Goal: Task Accomplishment & Management: Manage account settings

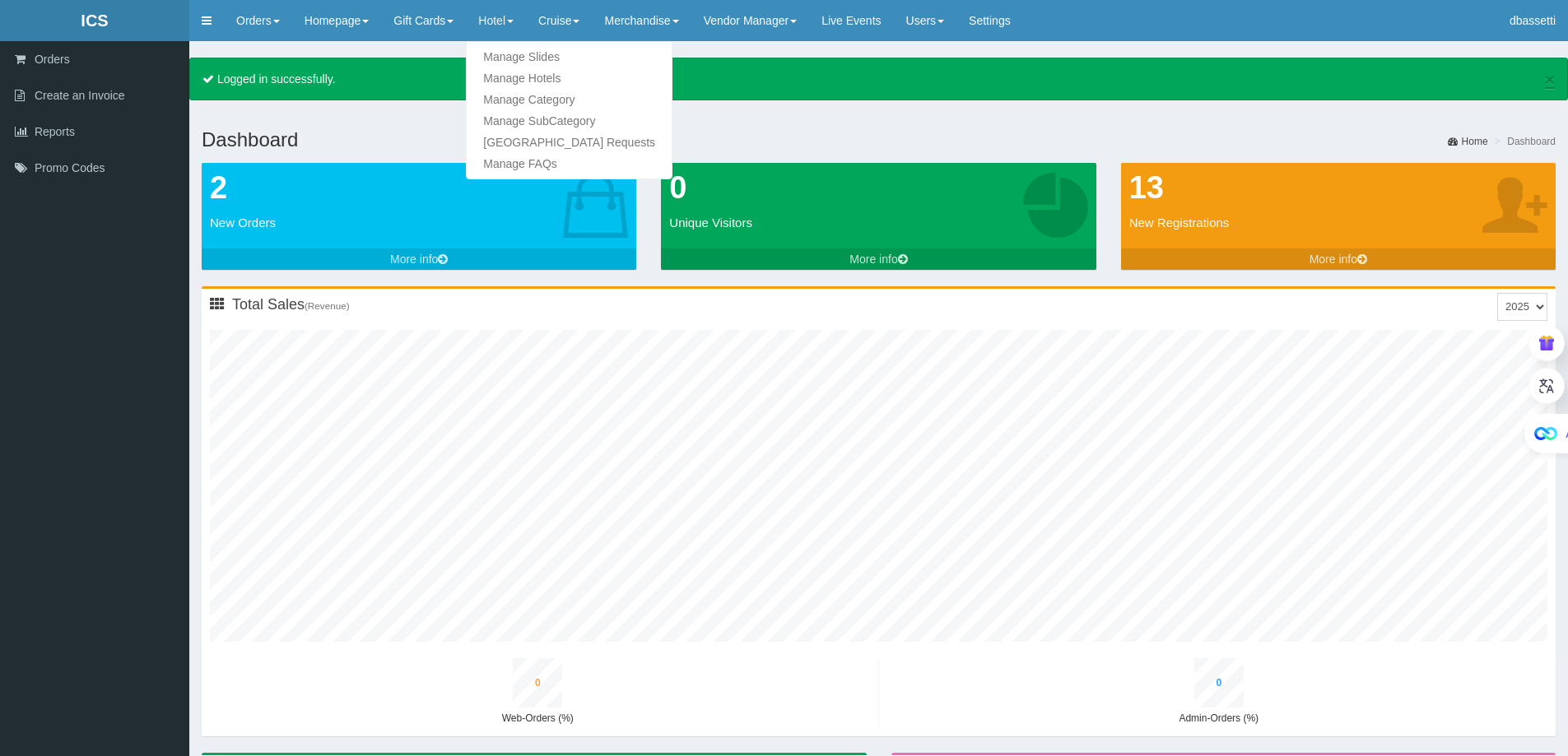
type input "0"
type input "1"
type input "0"
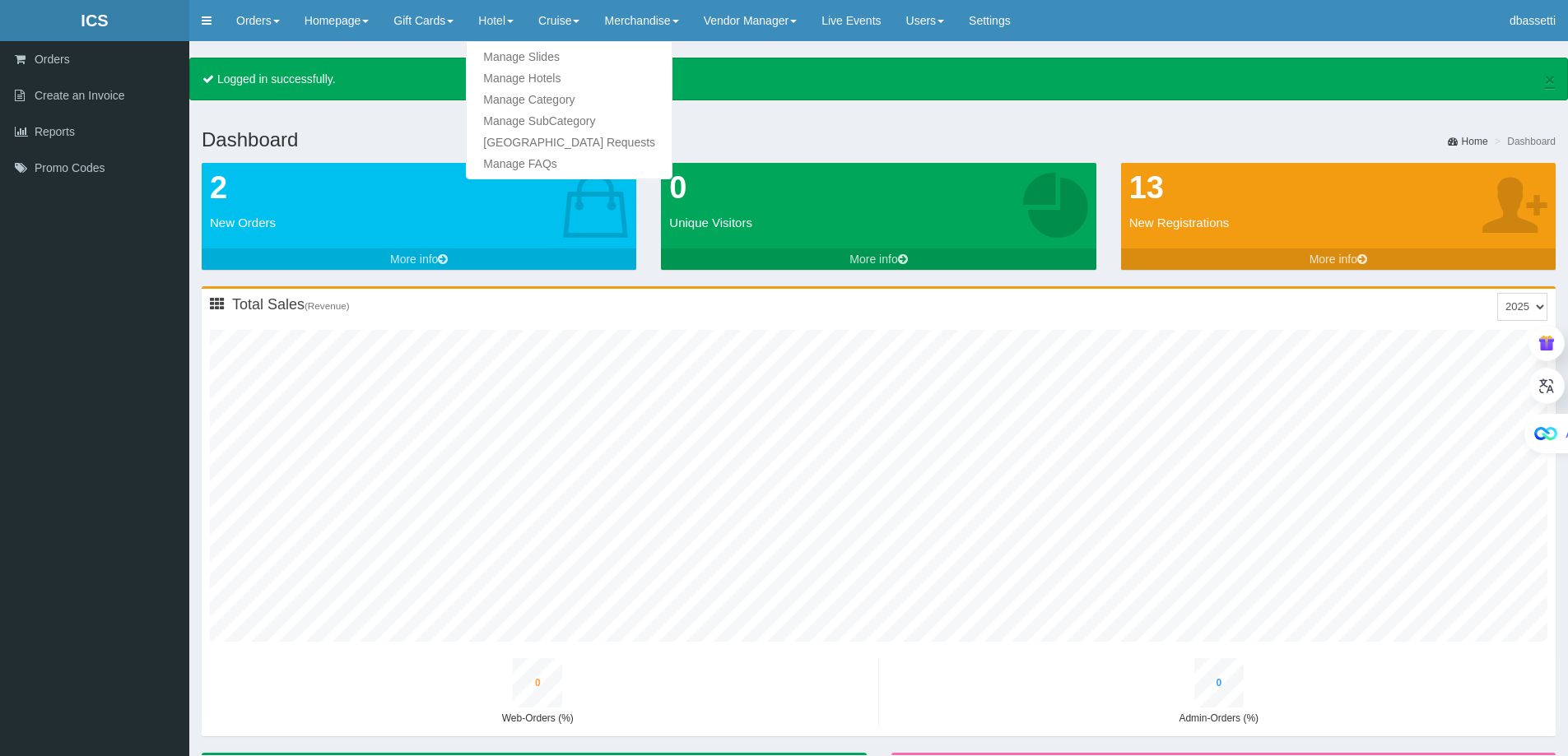
type input "1"
type input "0"
type input "1"
type input "0"
type input "1"
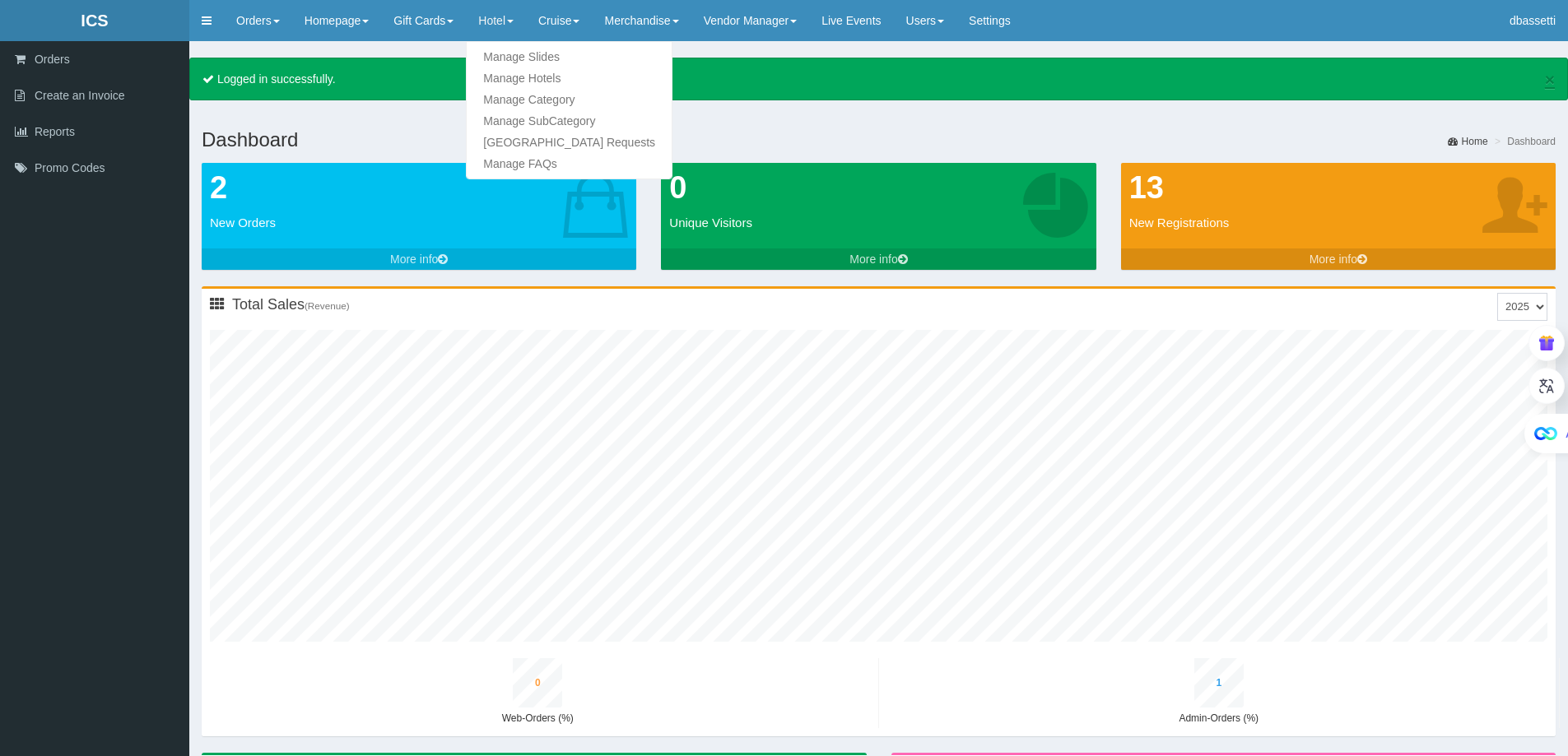
type input "0"
type input "2"
type input "0"
type input "2"
type input "0"
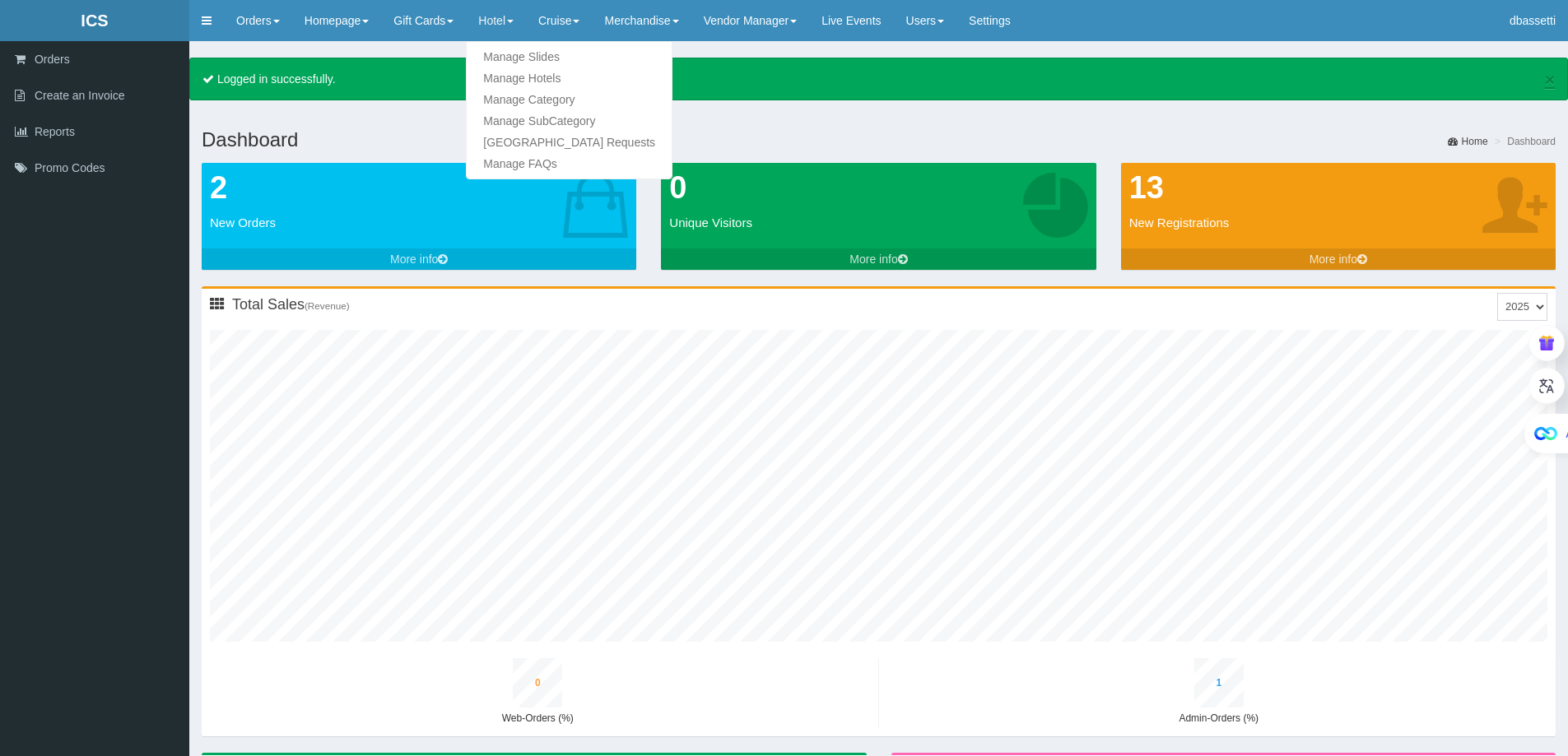
type input "3"
type input "0"
type input "3"
type input "0"
type input "4"
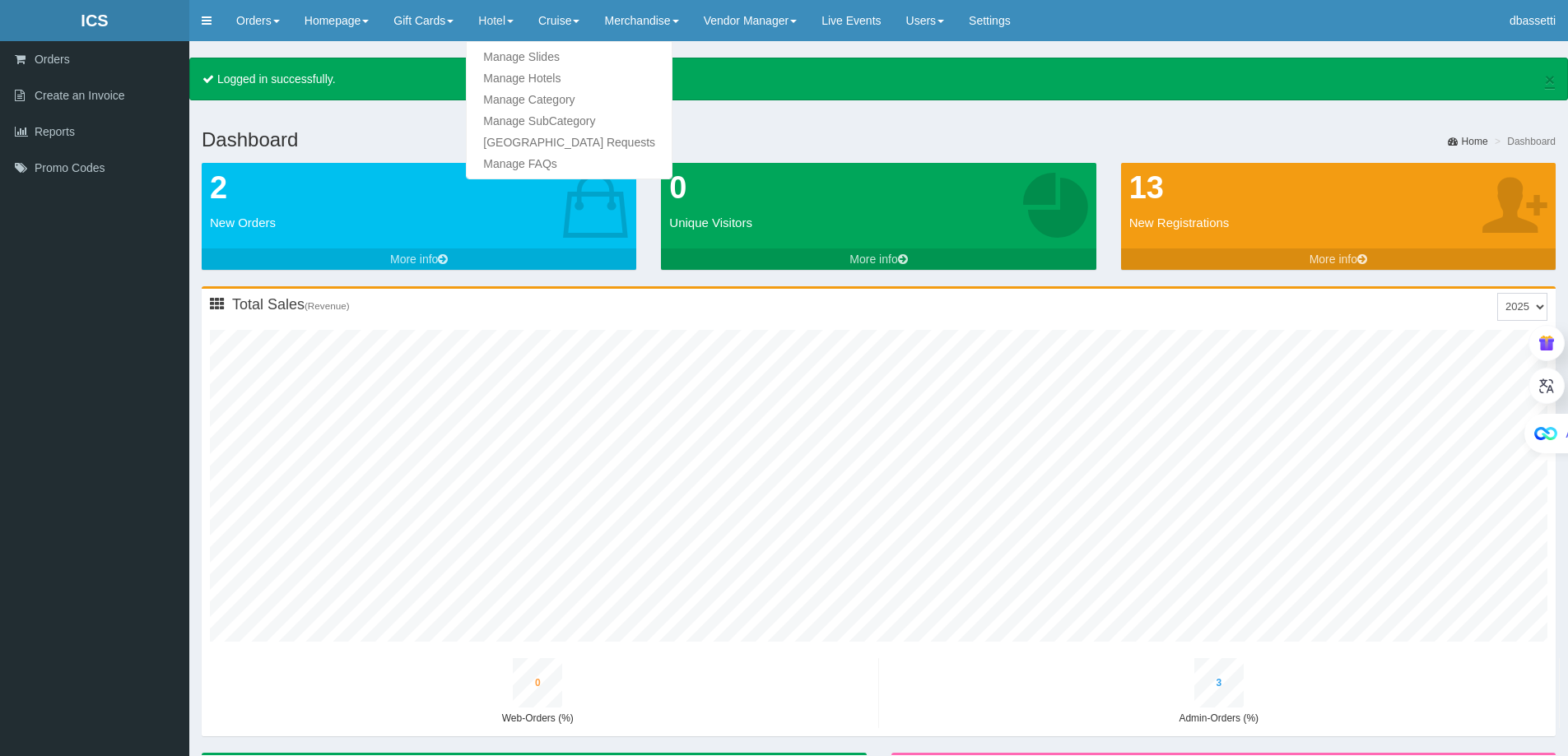
type input "0"
type input "4"
type input "0"
type input "5"
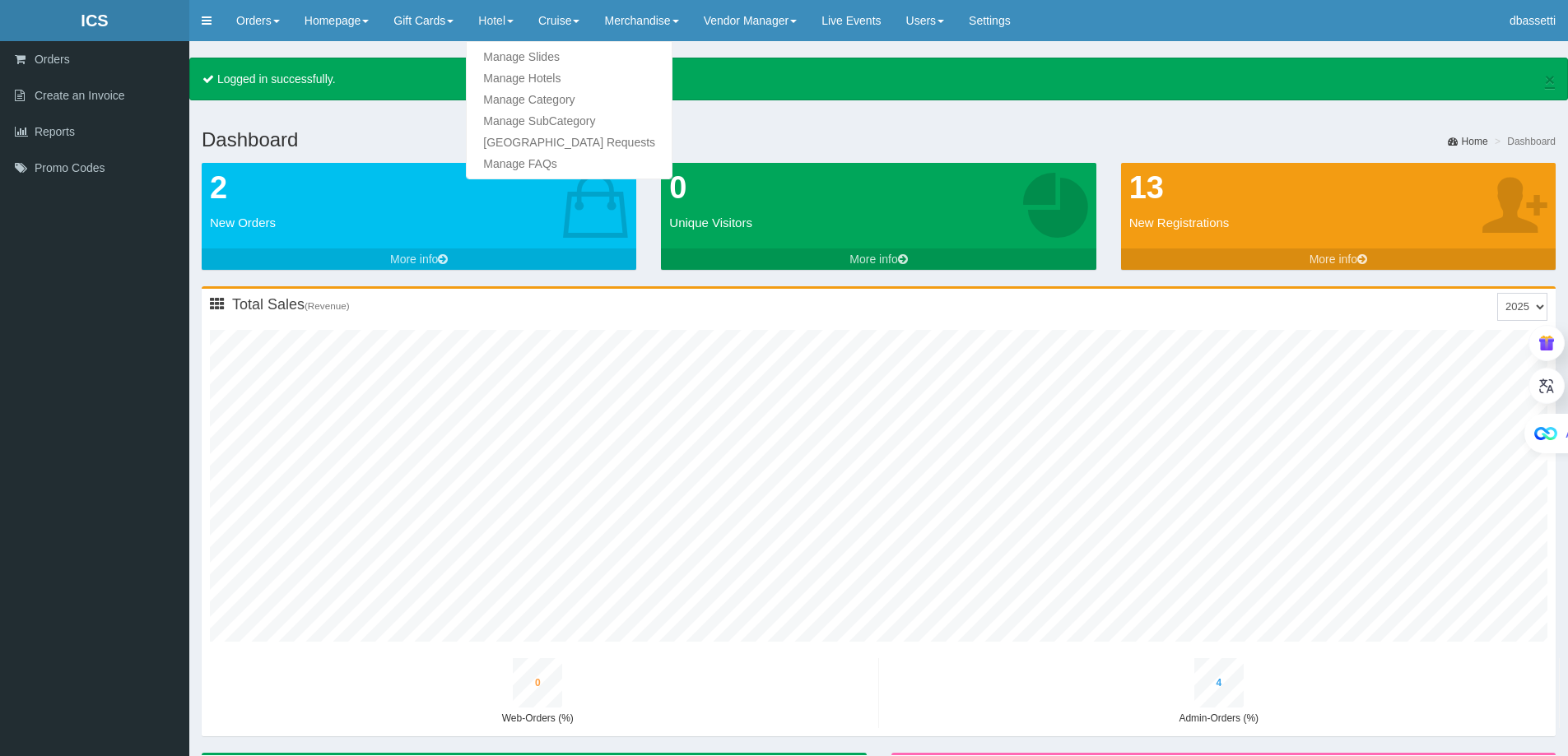
type input "0"
type input "5"
type input "0"
type input "6"
type input "0"
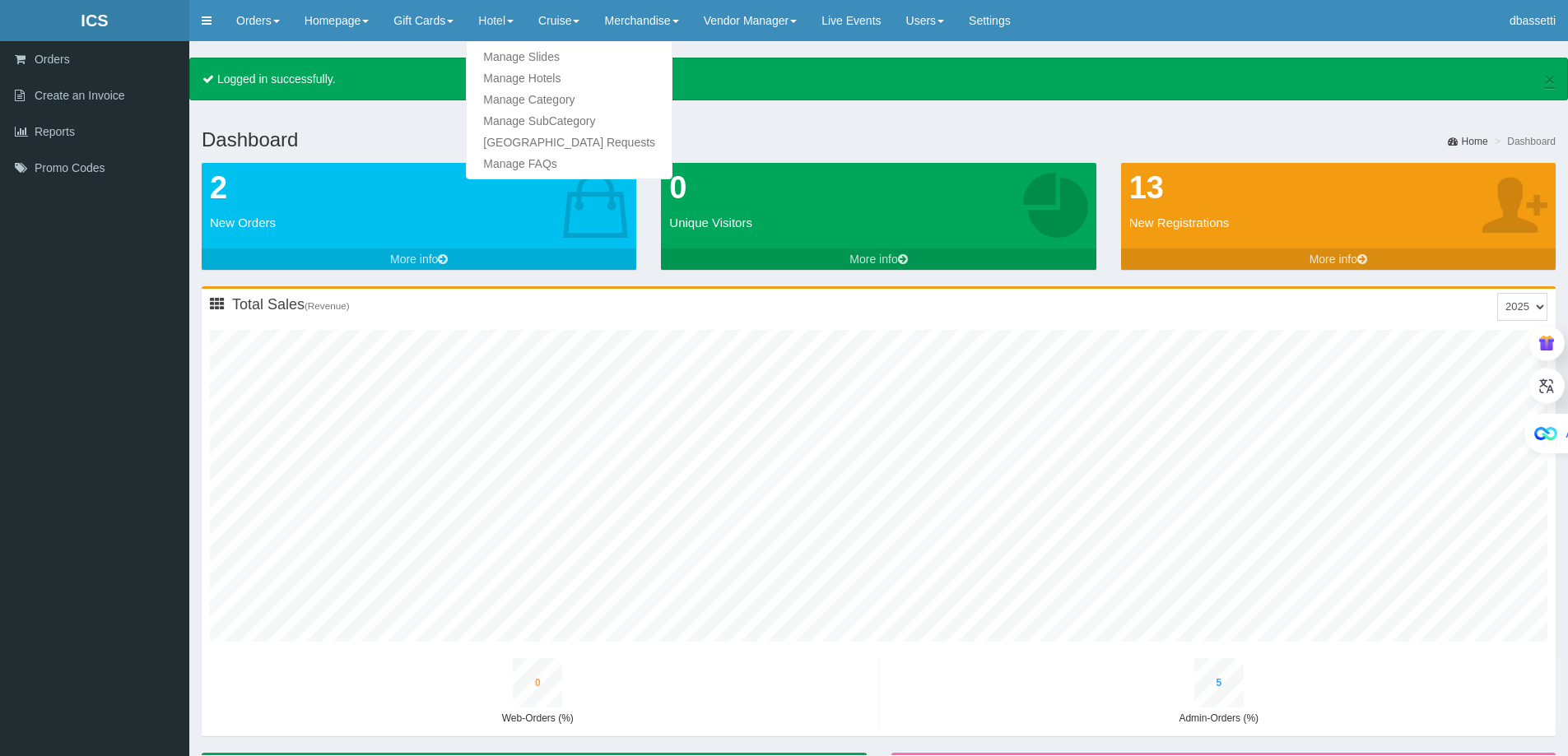
type input "7"
type input "0"
type input "8"
type input "0"
type input "7"
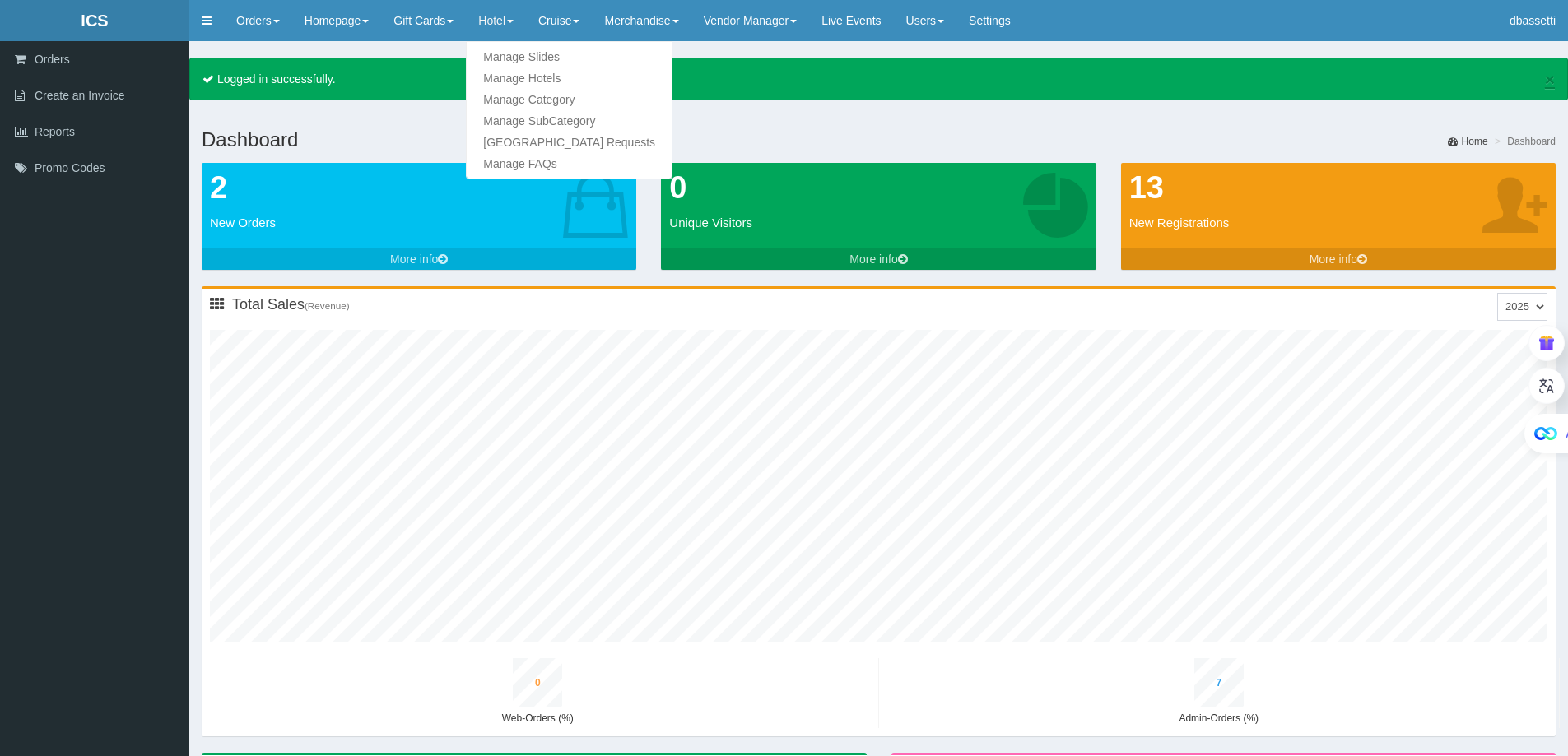
type input "0"
type input "9"
type input "0"
type input "9"
type input "0"
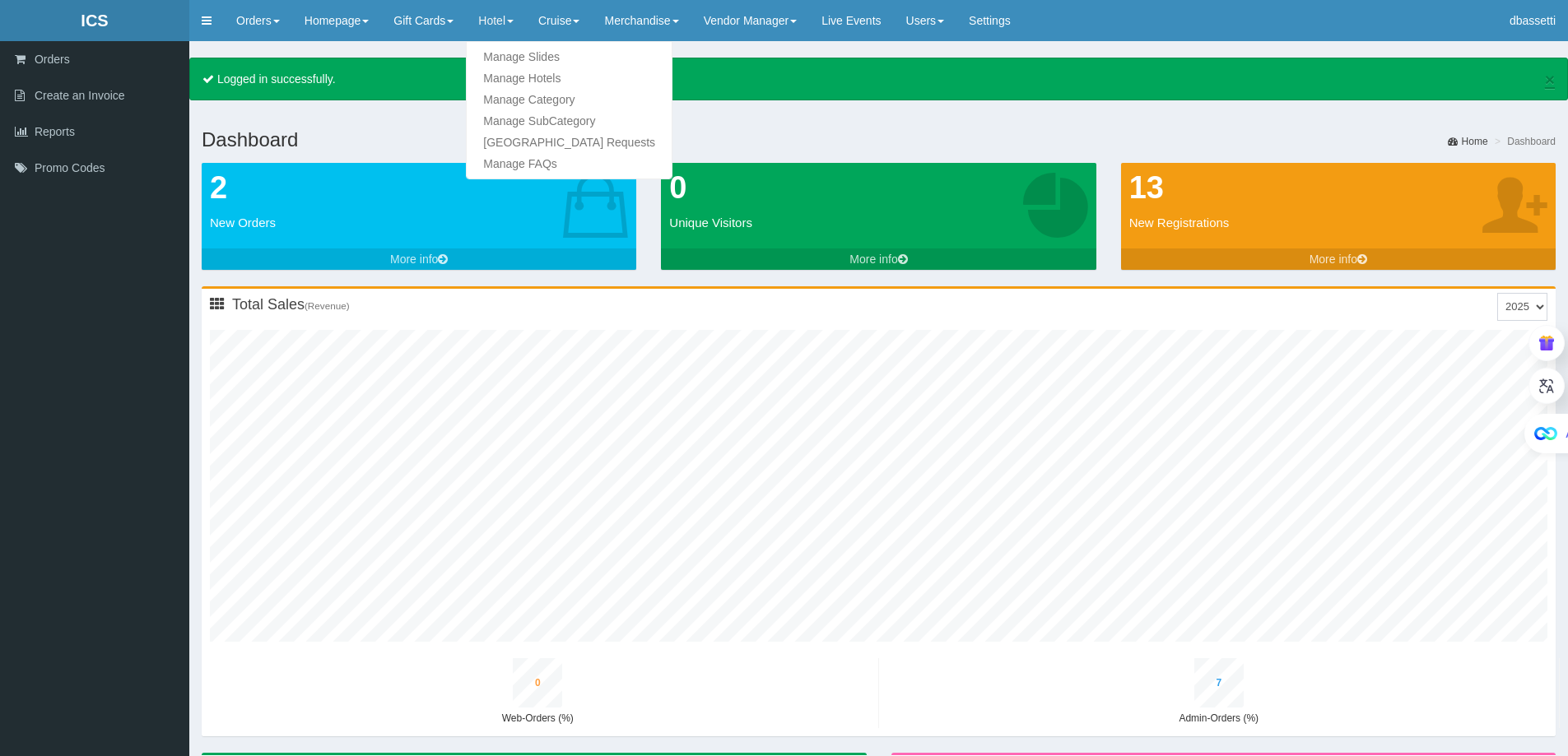
type input "10"
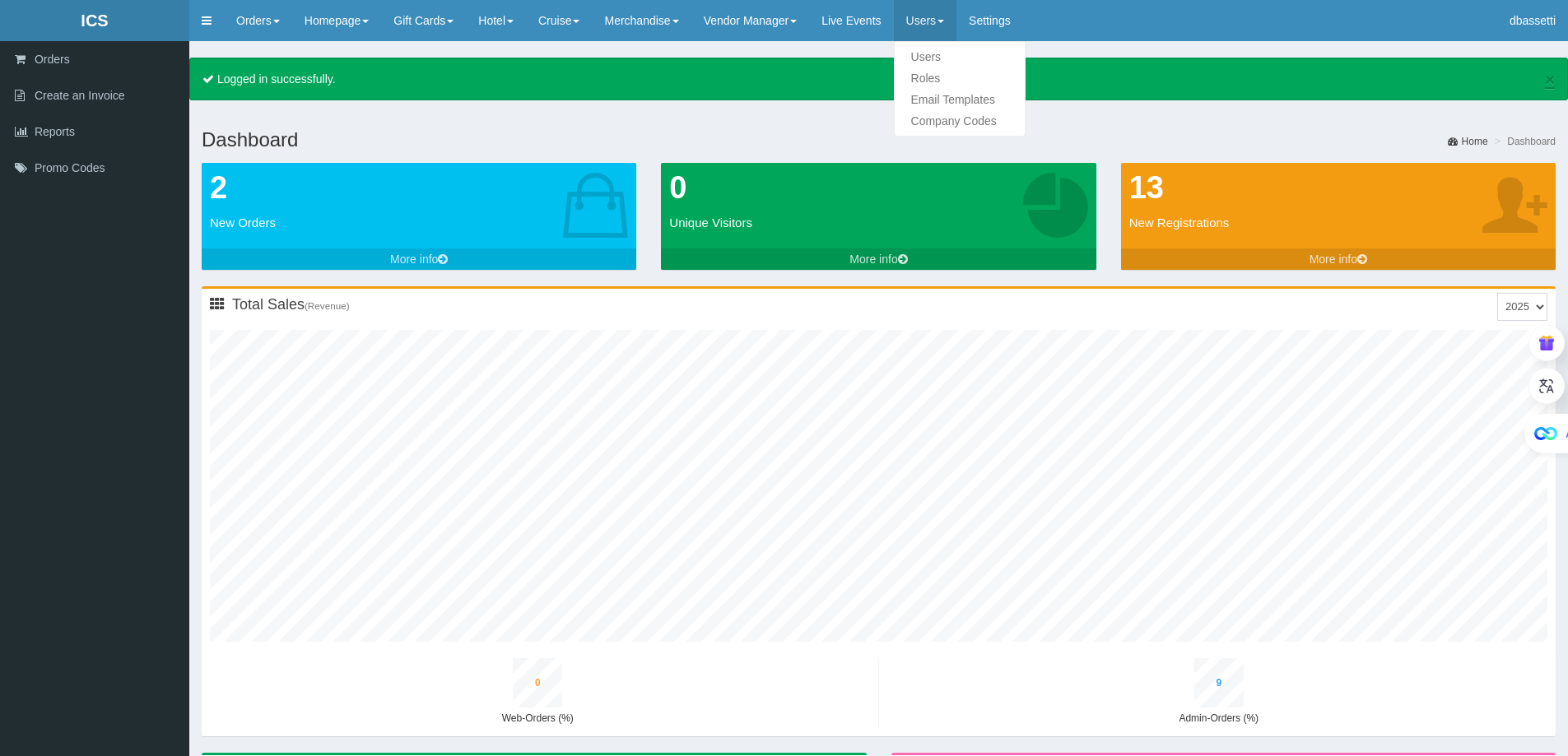
type input "0"
type input "10"
type input "0"
type input "12"
type input "0"
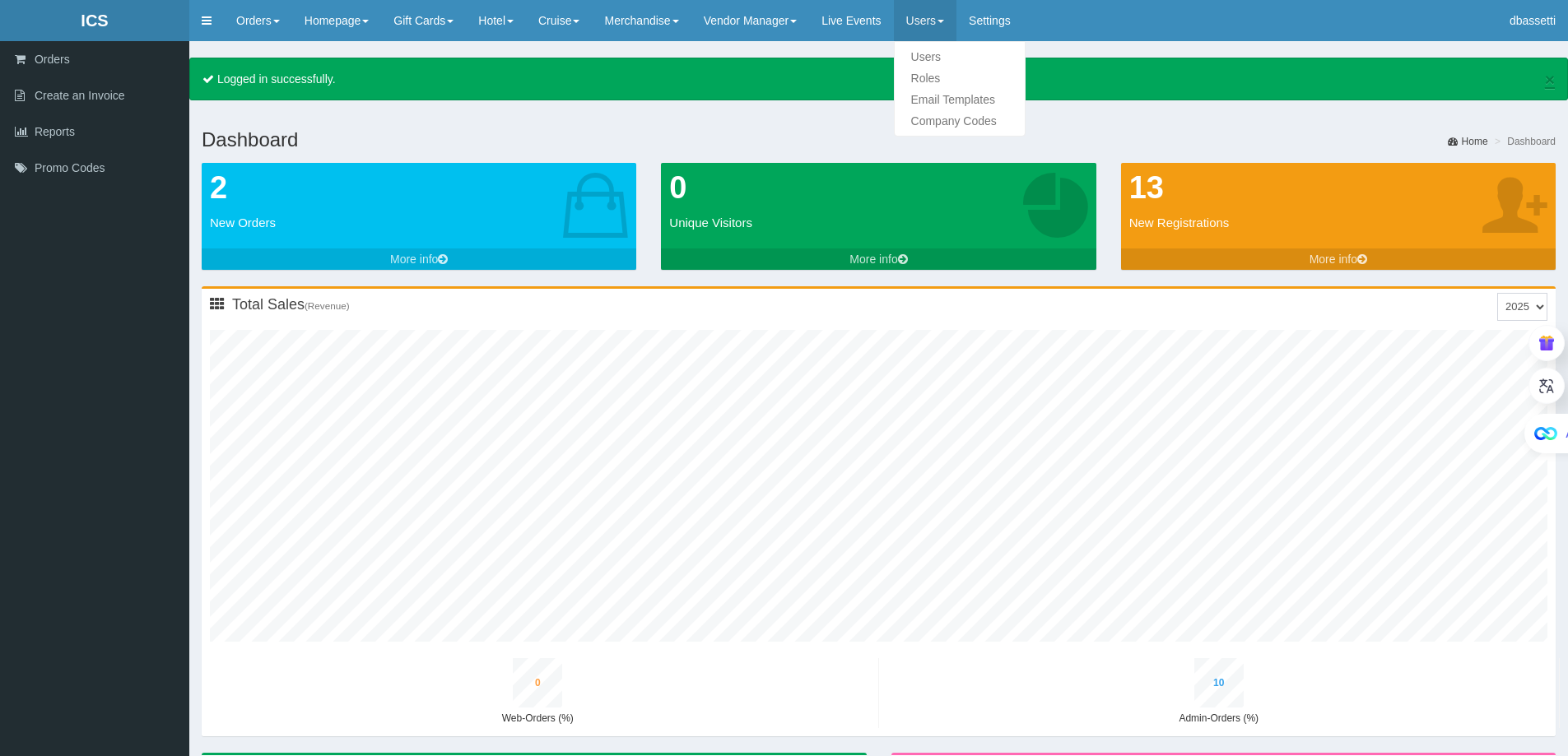
type input "12"
type input "0"
type input "14"
type input "0"
type input "14"
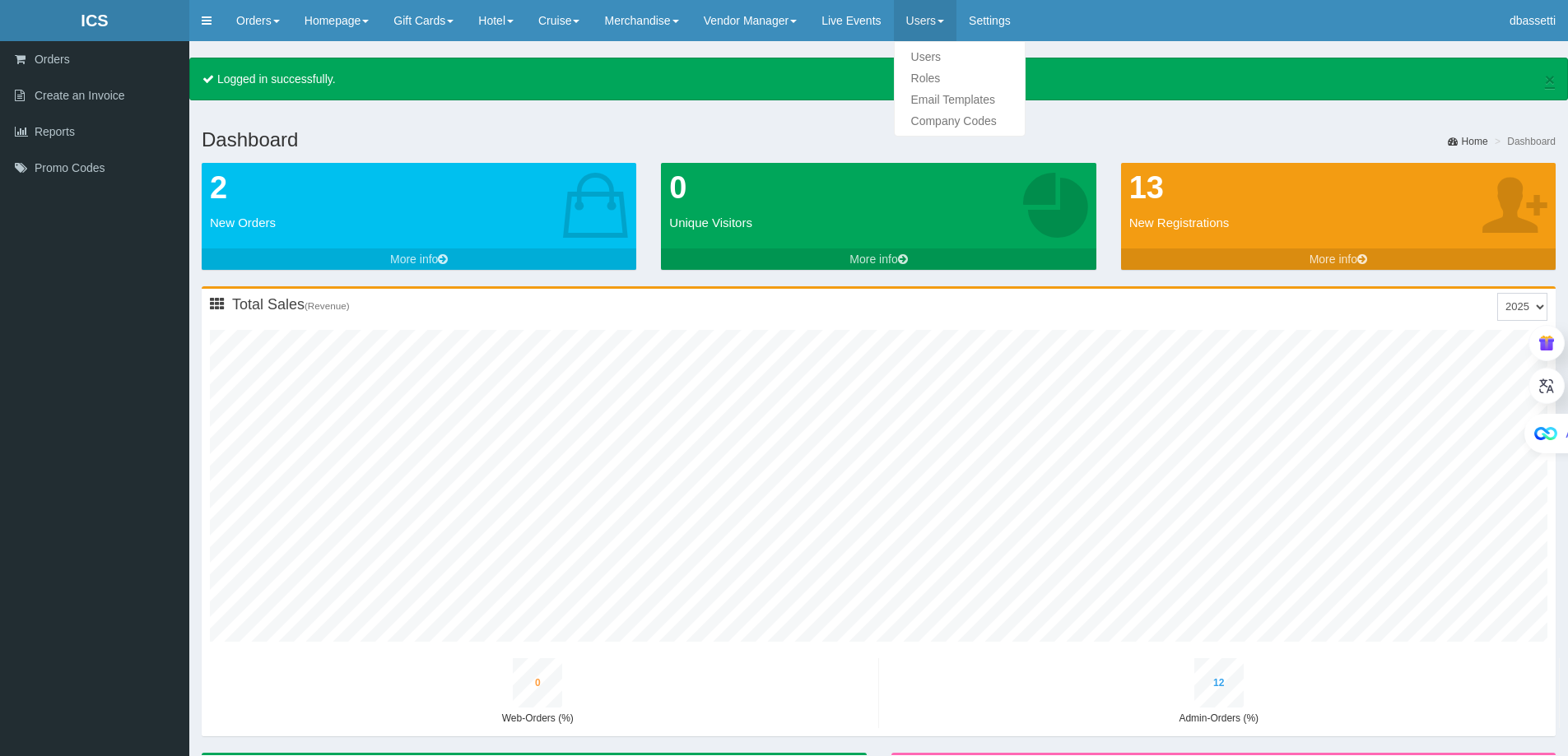
type input "0"
type input "16"
type input "1"
type input "15"
type input "0"
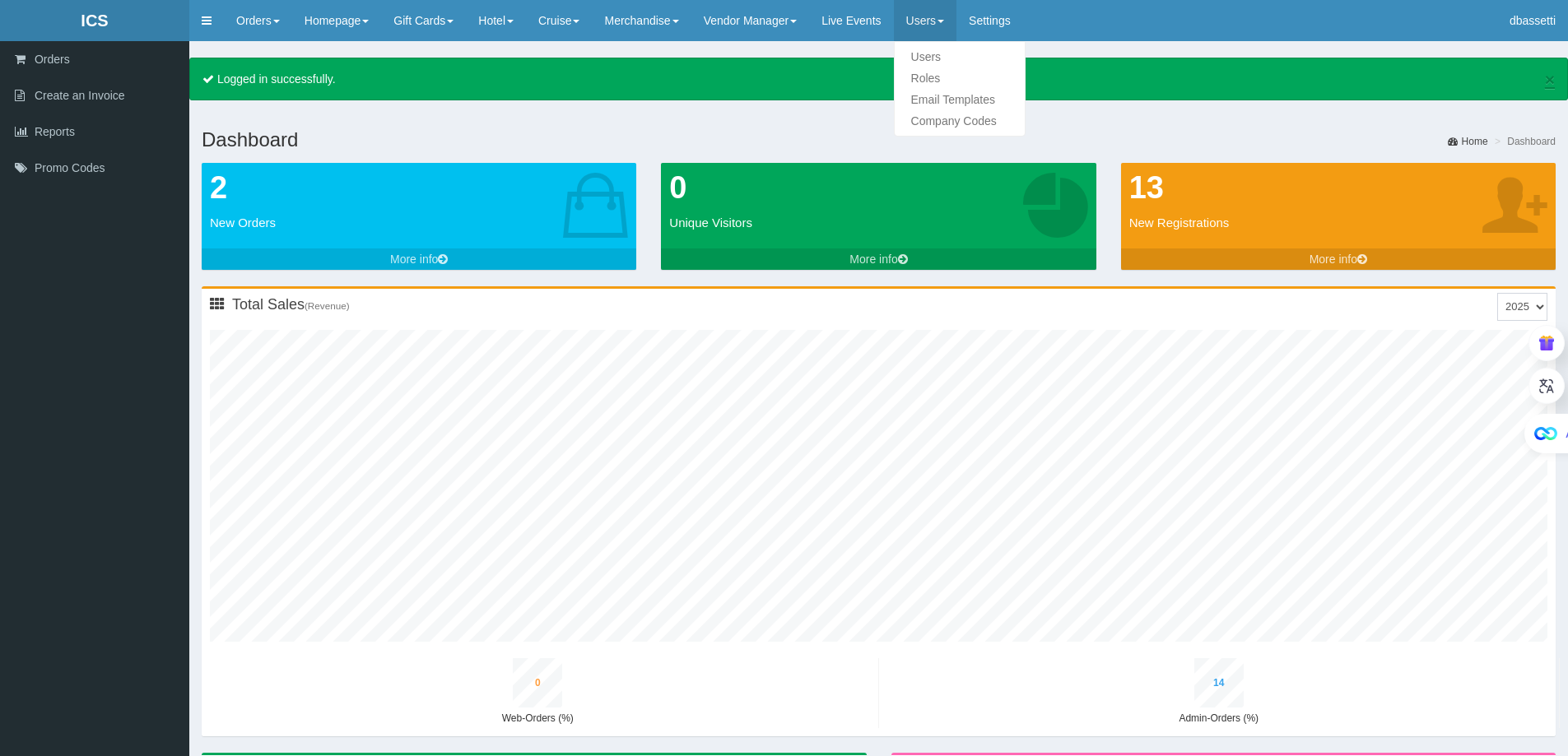
type input "17"
type input "1"
type input "17"
type input "0"
type input "19"
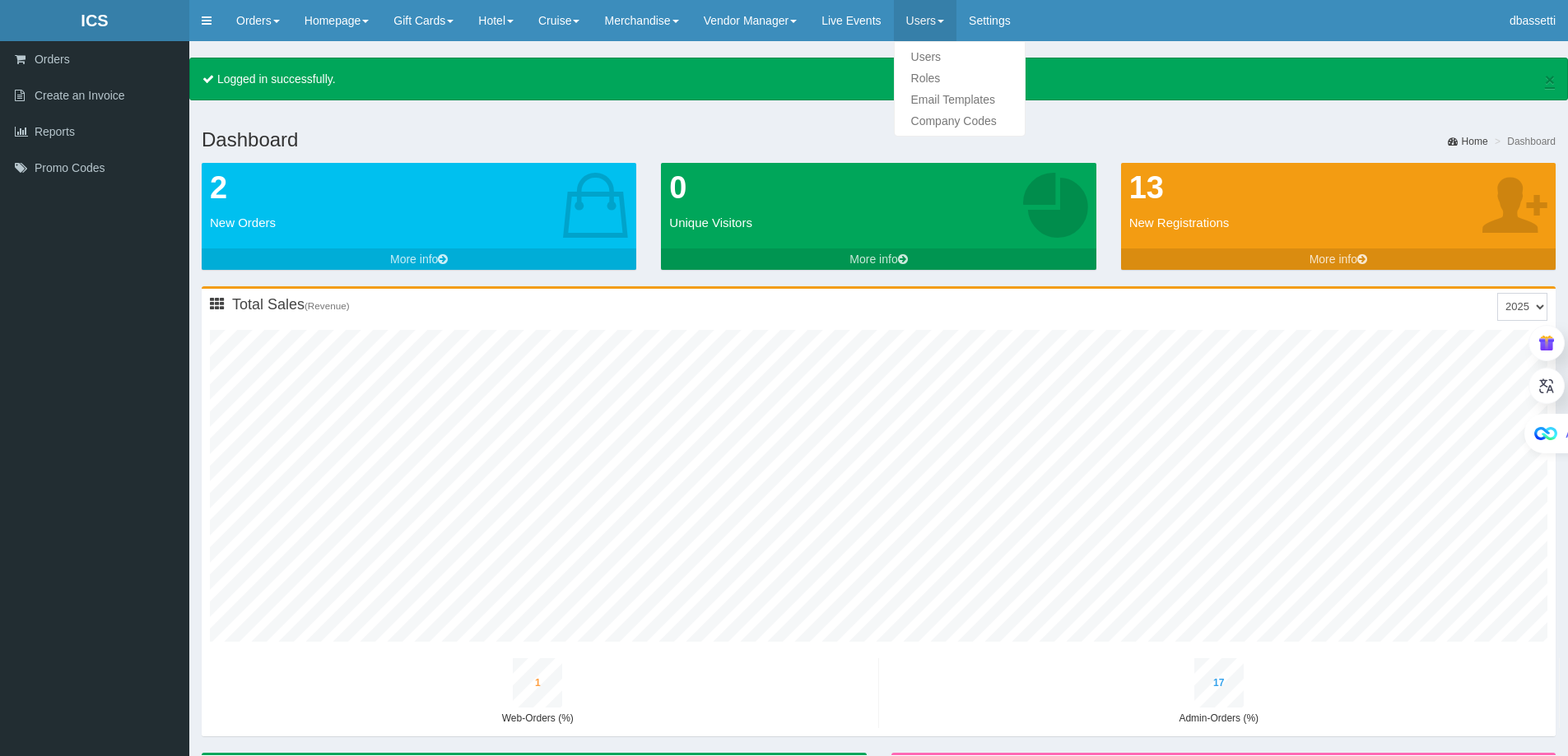
type input "1"
type input "19"
type input "0"
type input "22"
type input "1"
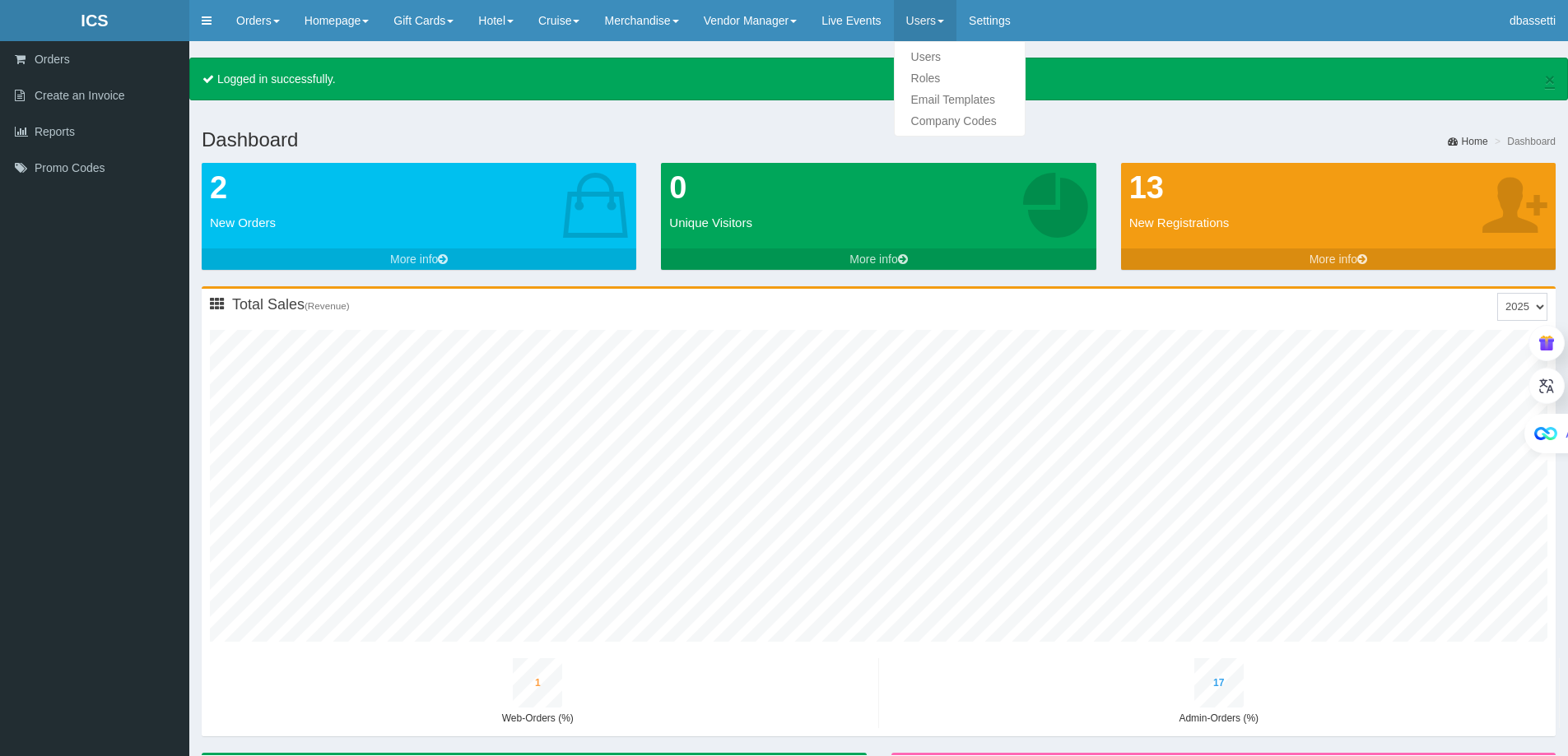
type input "5"
type input "1"
type input "21"
type input "1"
type input "24"
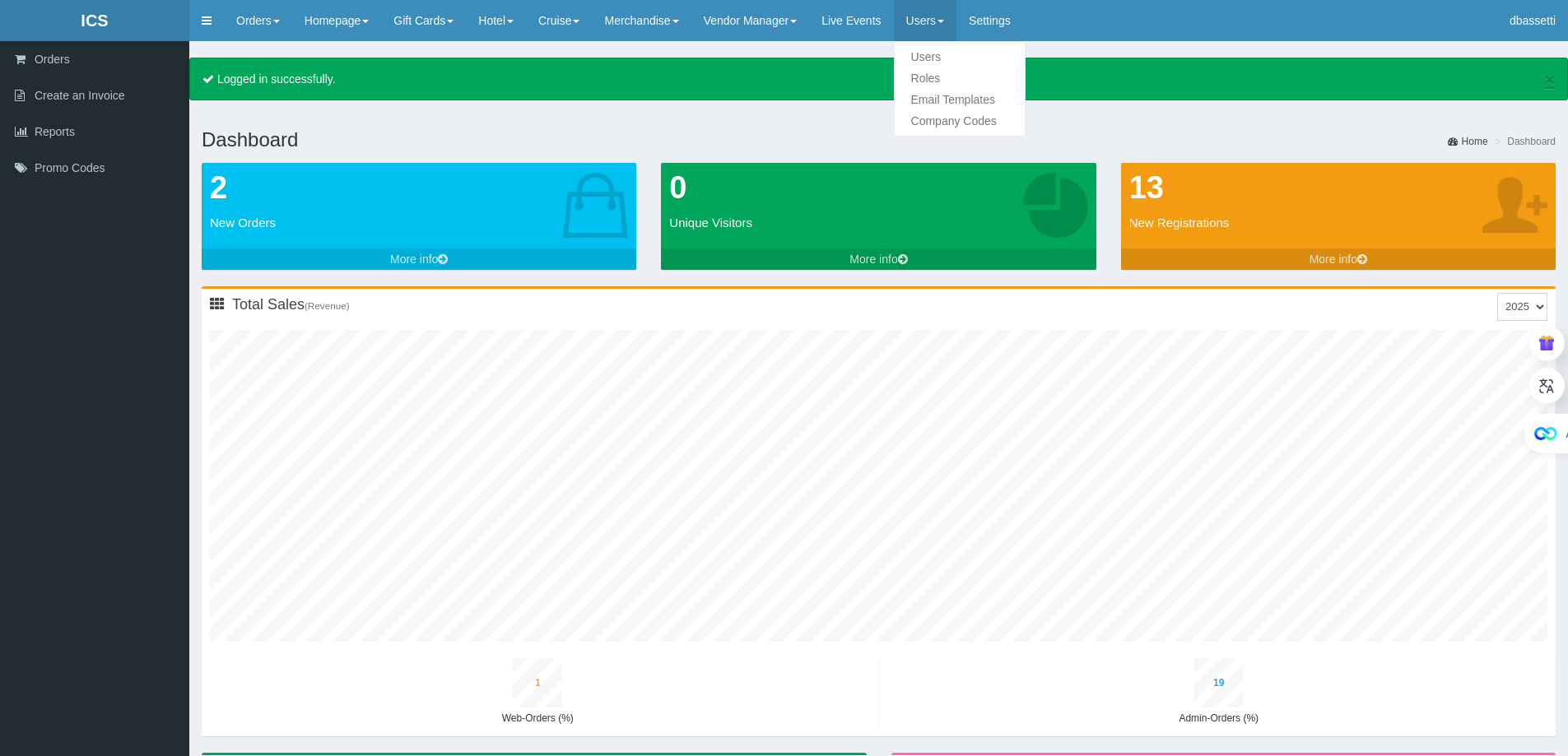
type input "1"
type input "6"
type input "1"
type input "23"
type input "1"
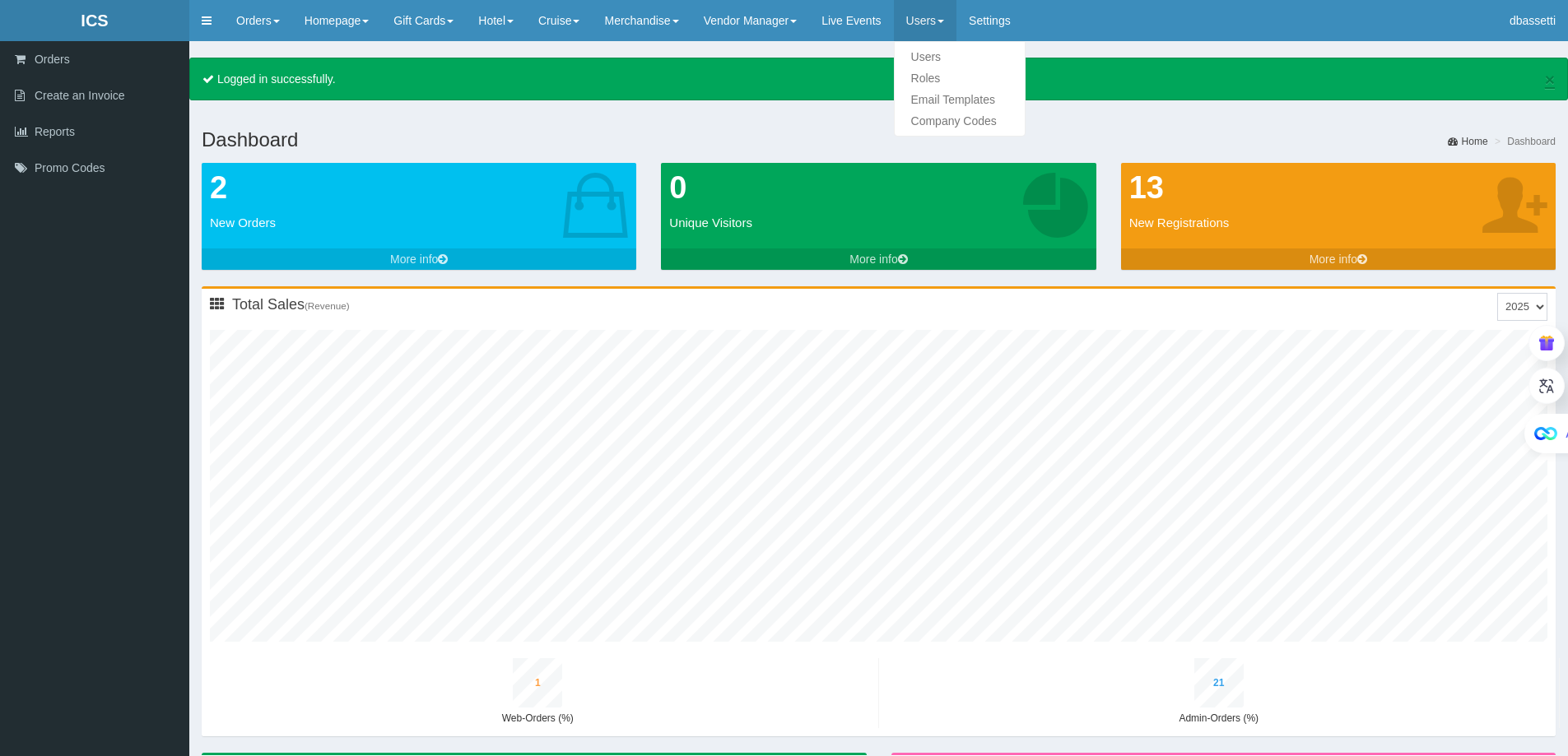
type input "26"
type input "1"
type input "7"
type input "1"
type input "26"
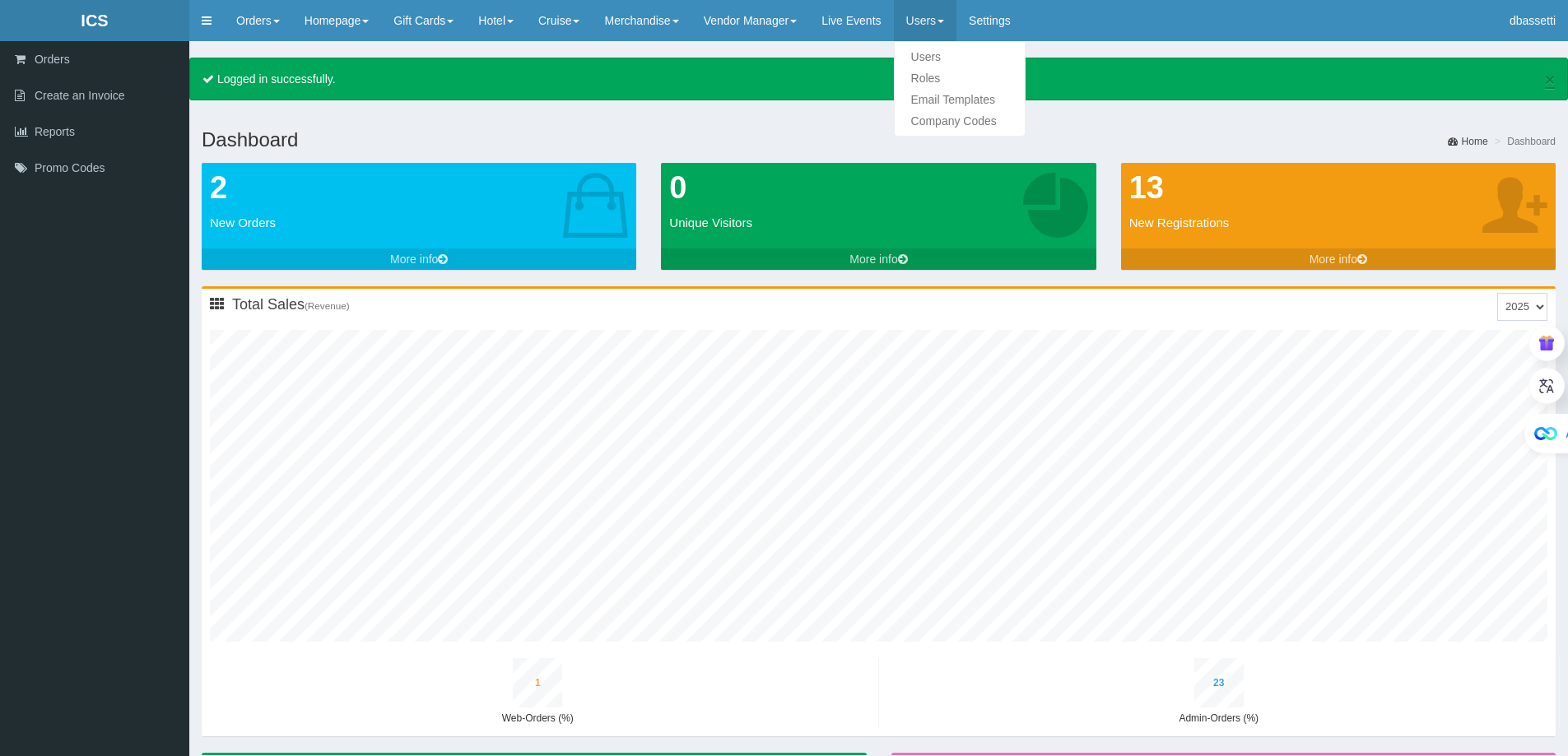
type input "1"
type input "28"
type input "2"
type input "8"
type input "1"
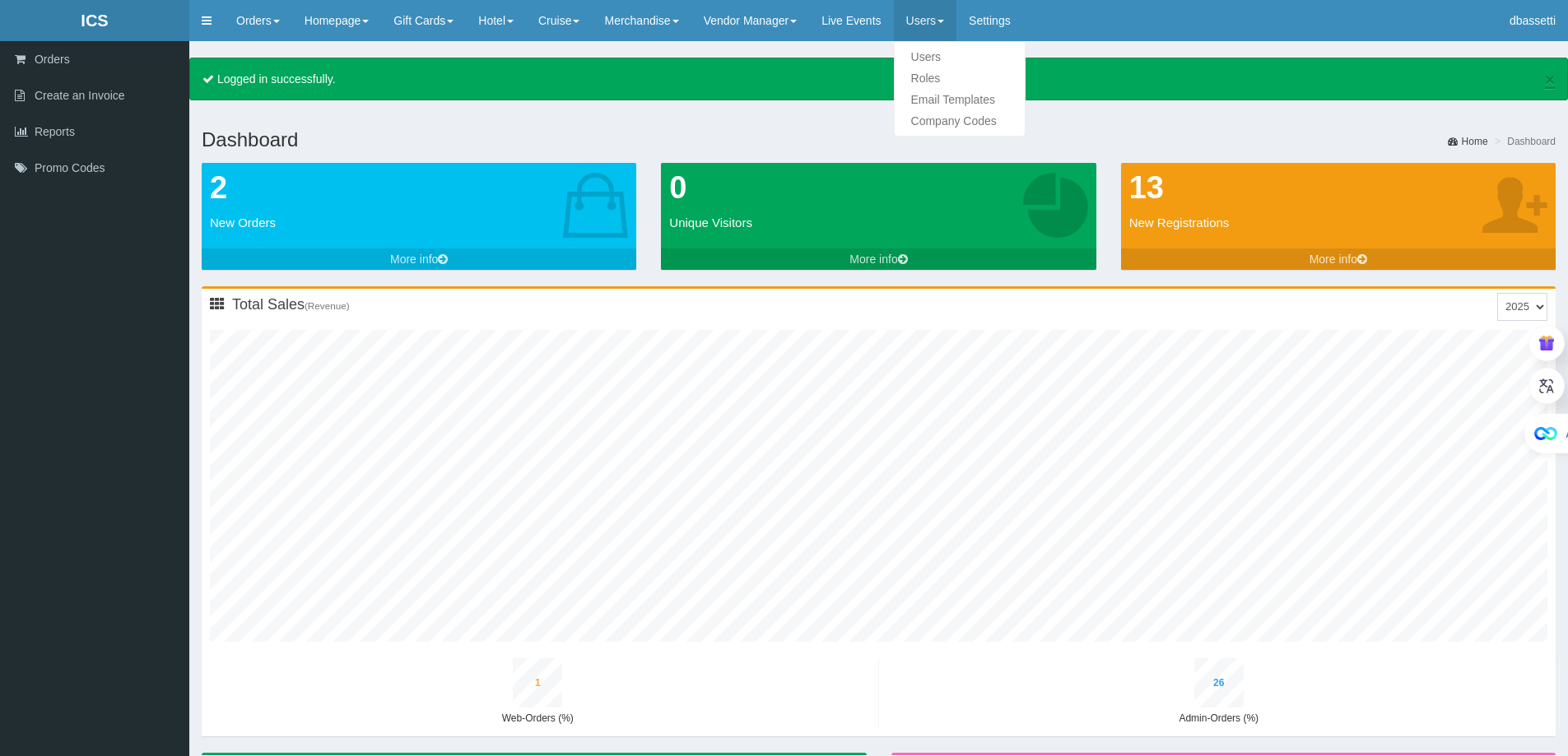
type input "28"
type input "1"
type input "31"
type input "2"
type input "10"
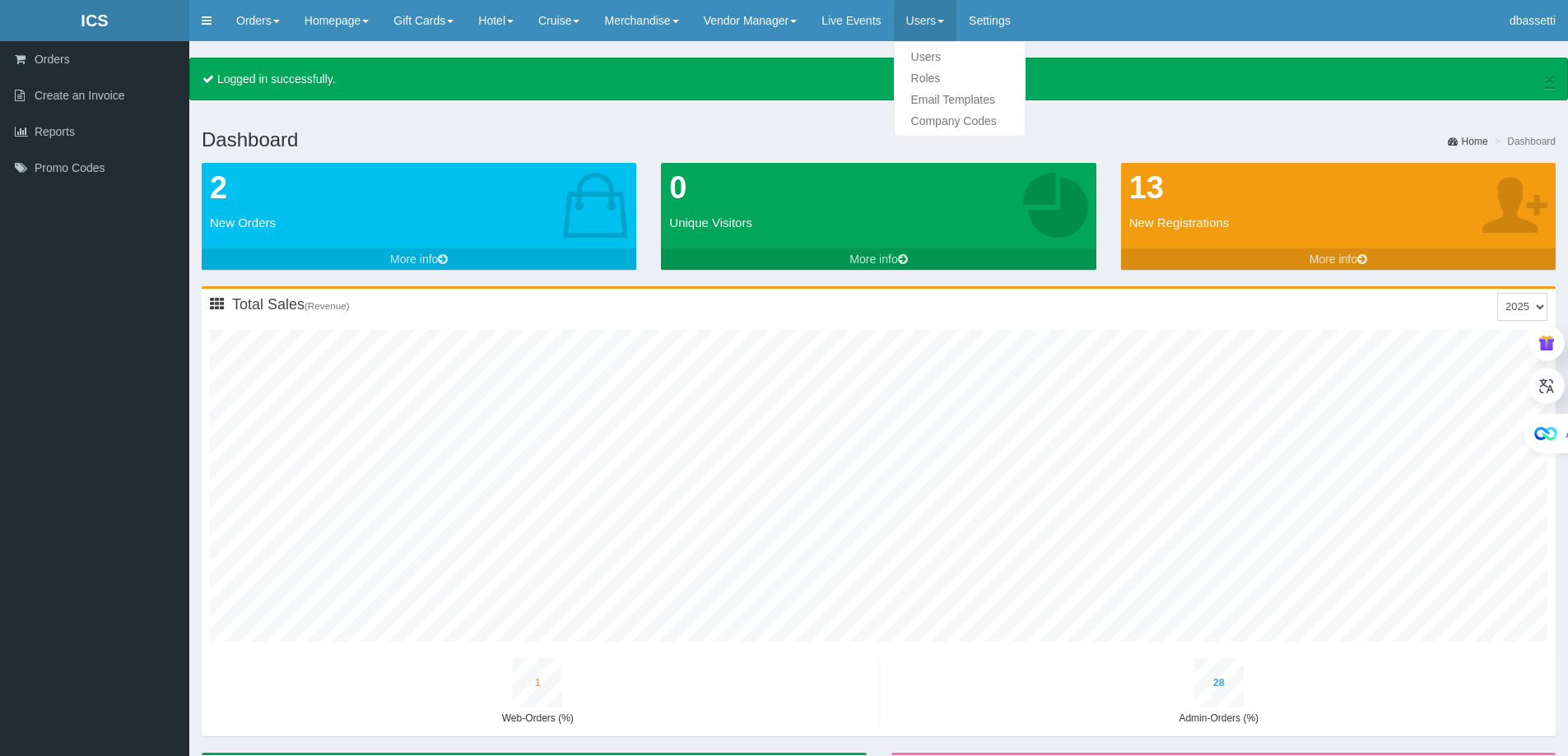
type input "1"
type input "30"
type input "1"
type input "33"
type input "2"
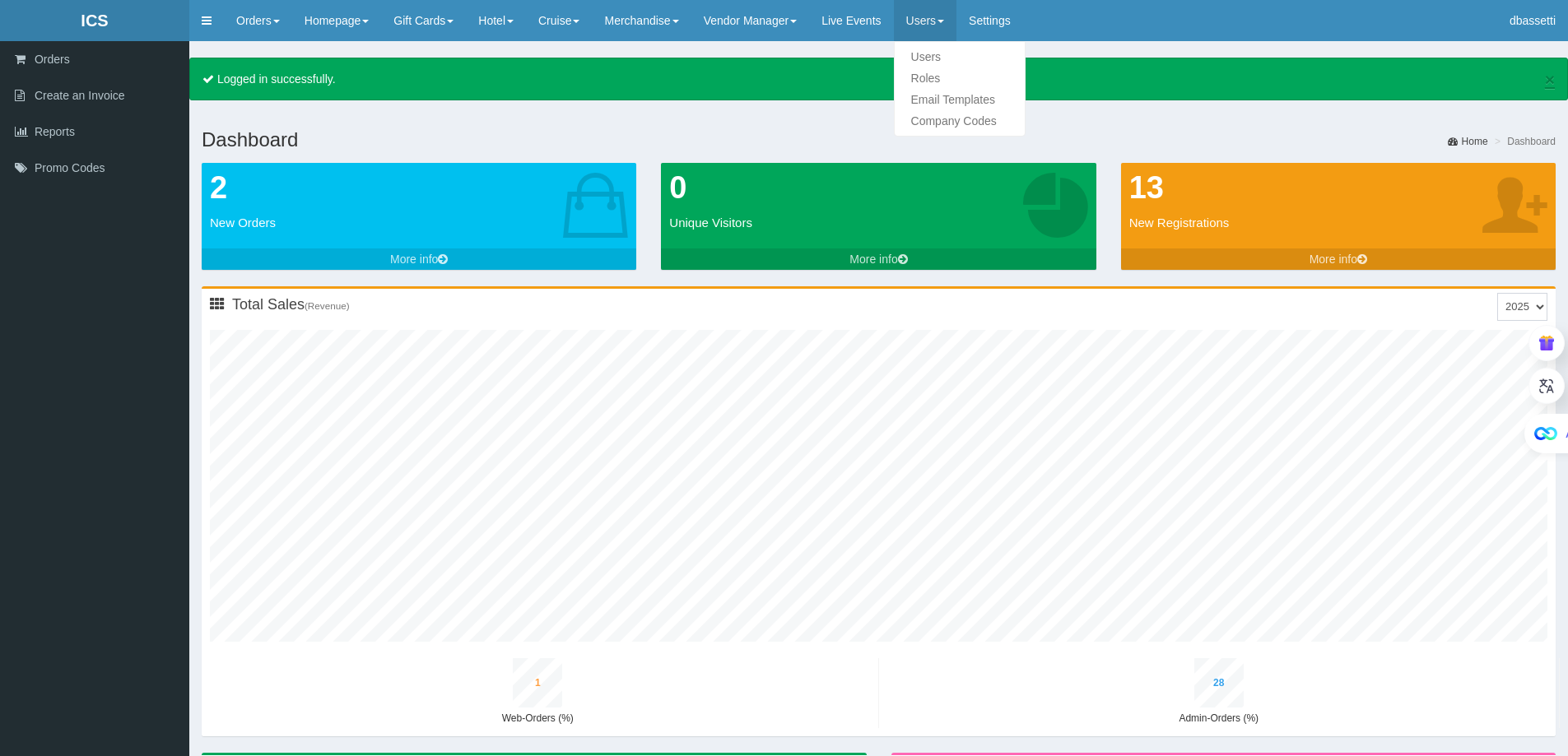
type input "11"
type input "1"
type input "32"
type input "1"
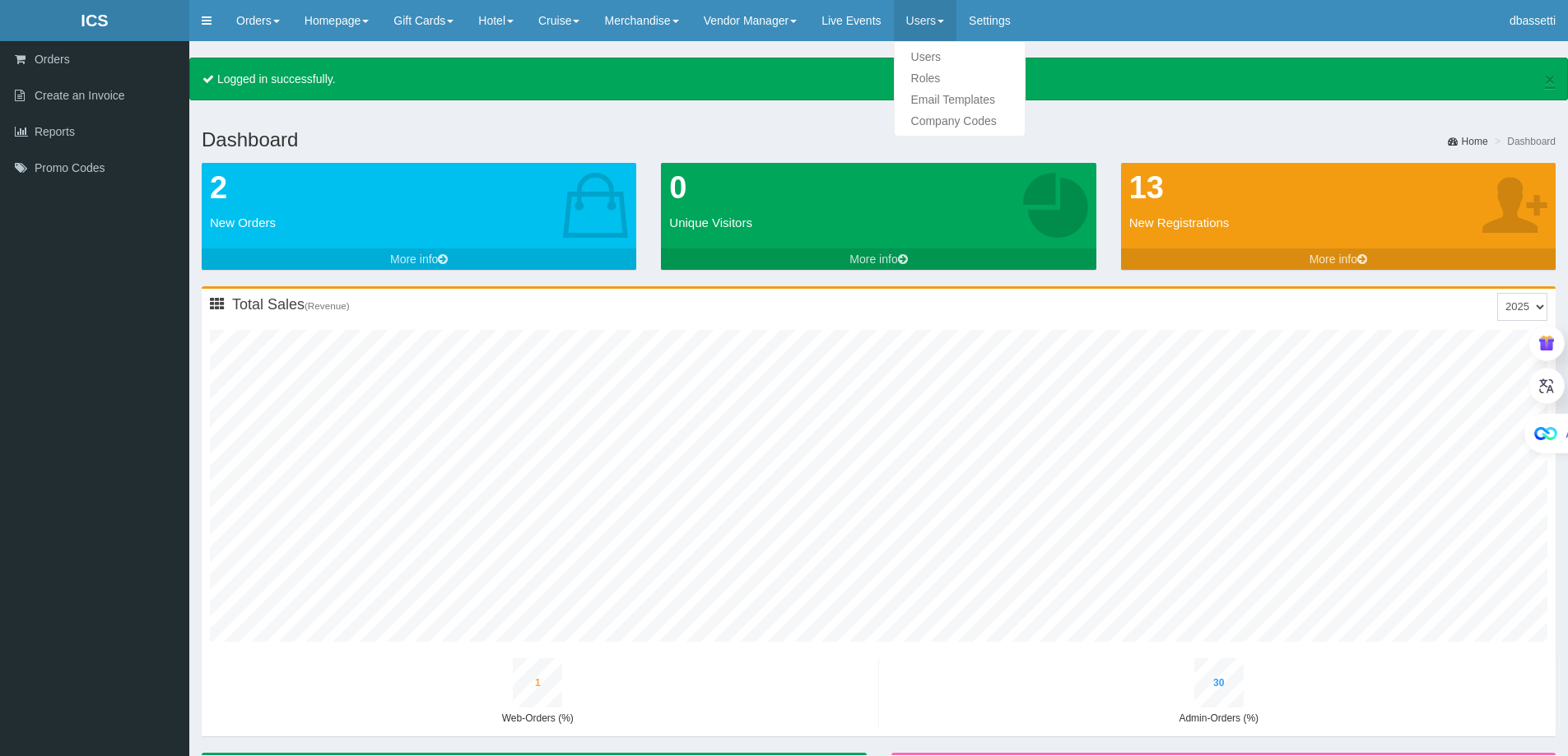
type input "35"
type input "2"
type input "13"
type input "1"
type input "35"
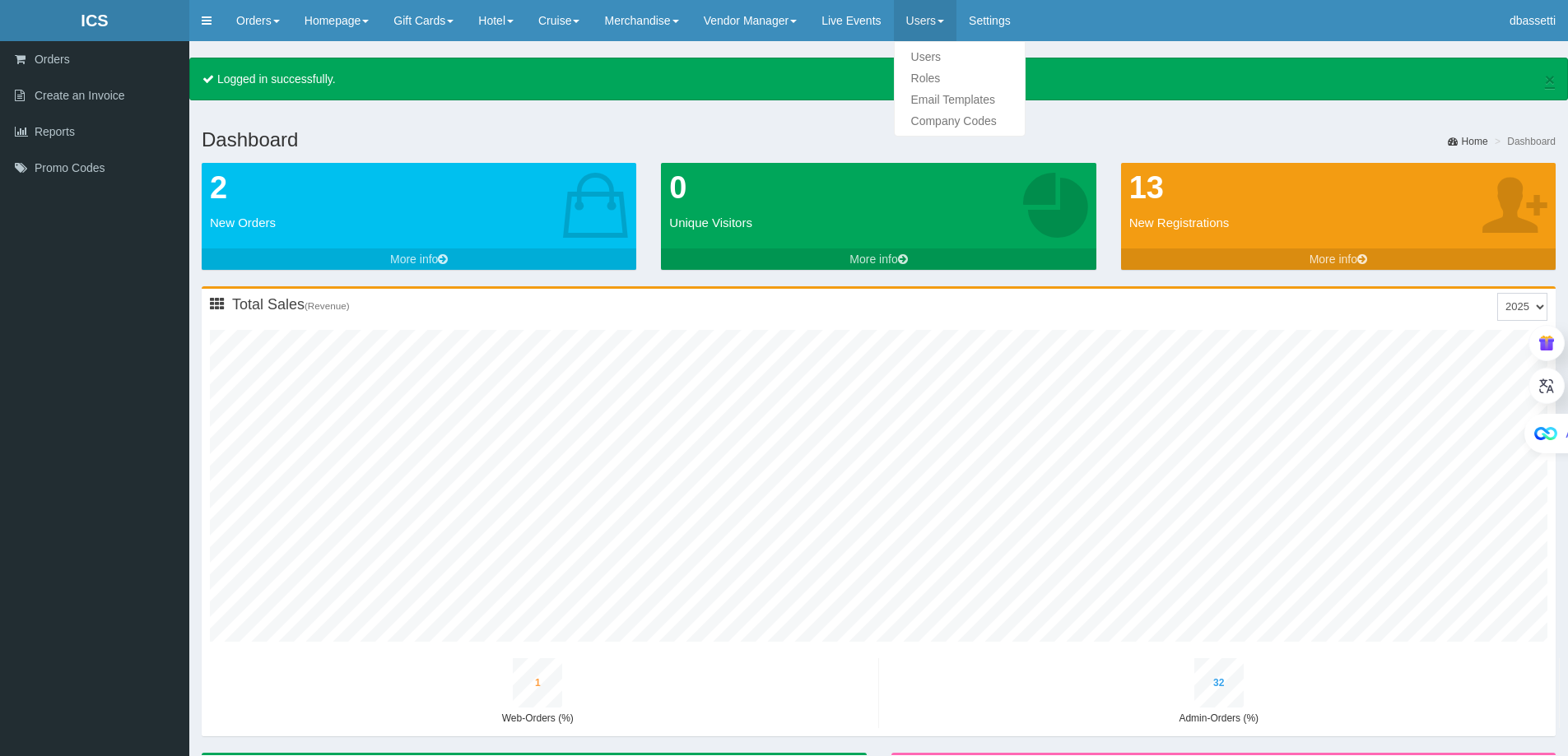
type input "1"
type input "38"
type input "3"
type input "14"
type input "1"
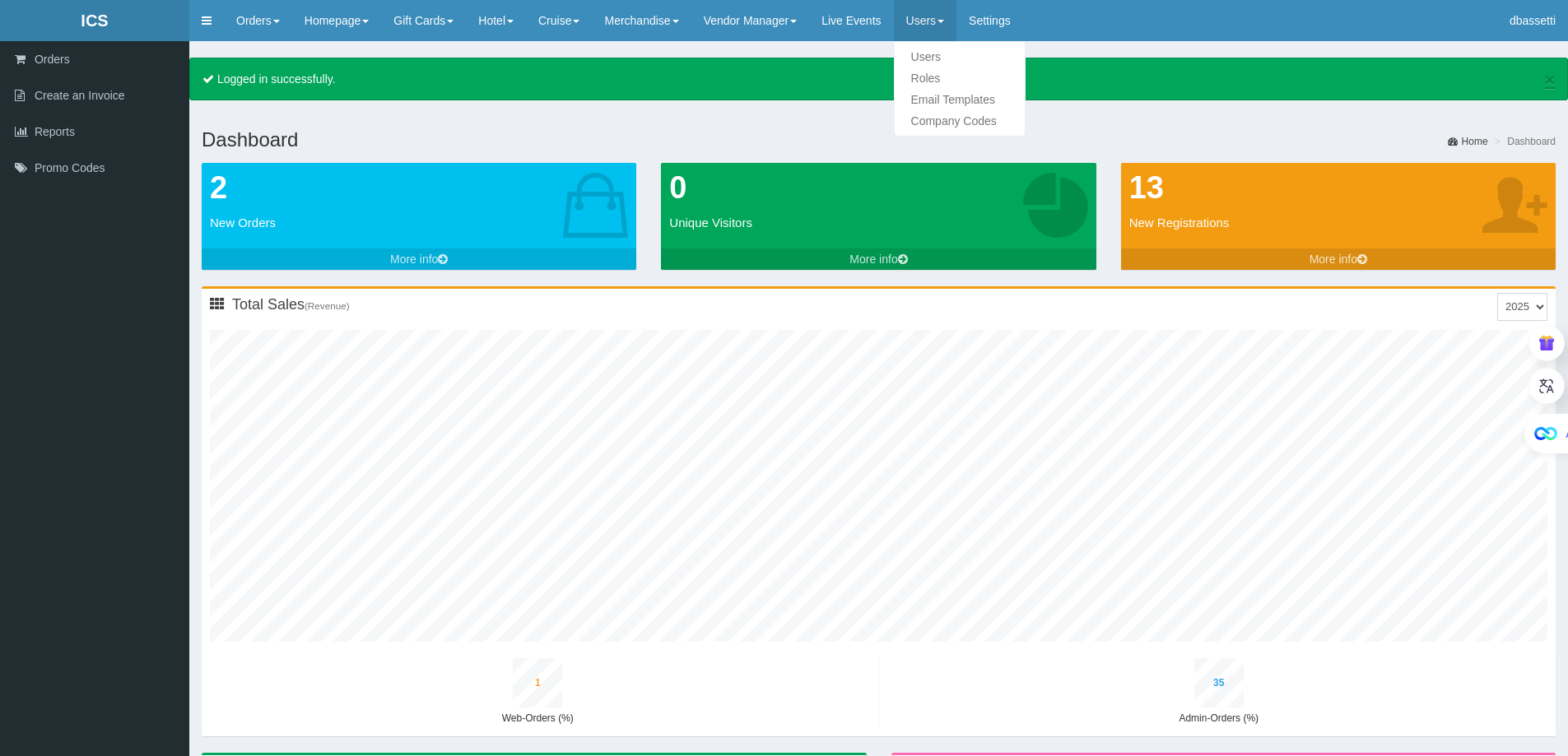
type input "37"
type input "1"
type input "40"
type input "3"
type input "16"
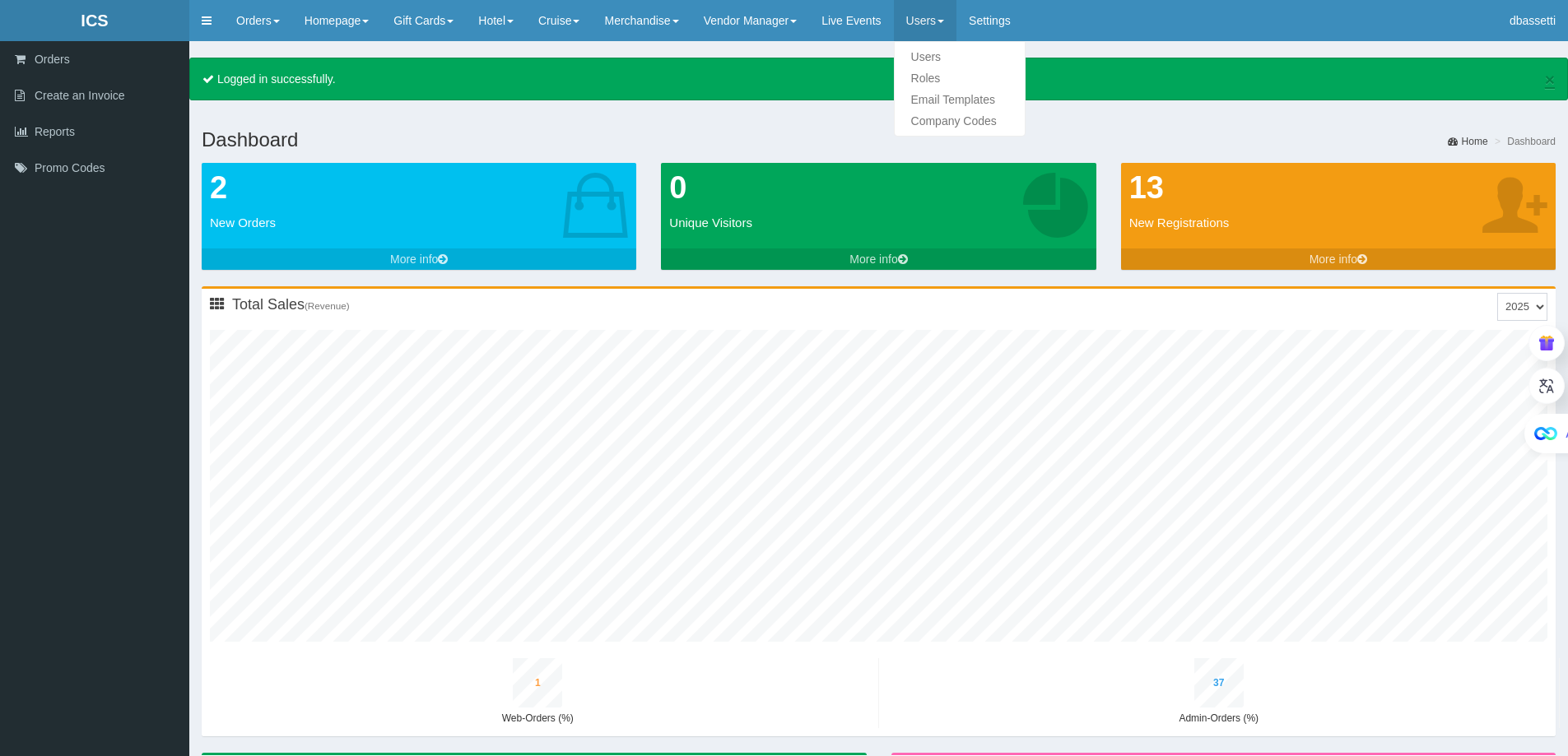
type input "1"
type input "40"
type input "1"
type input "43"
type input "3"
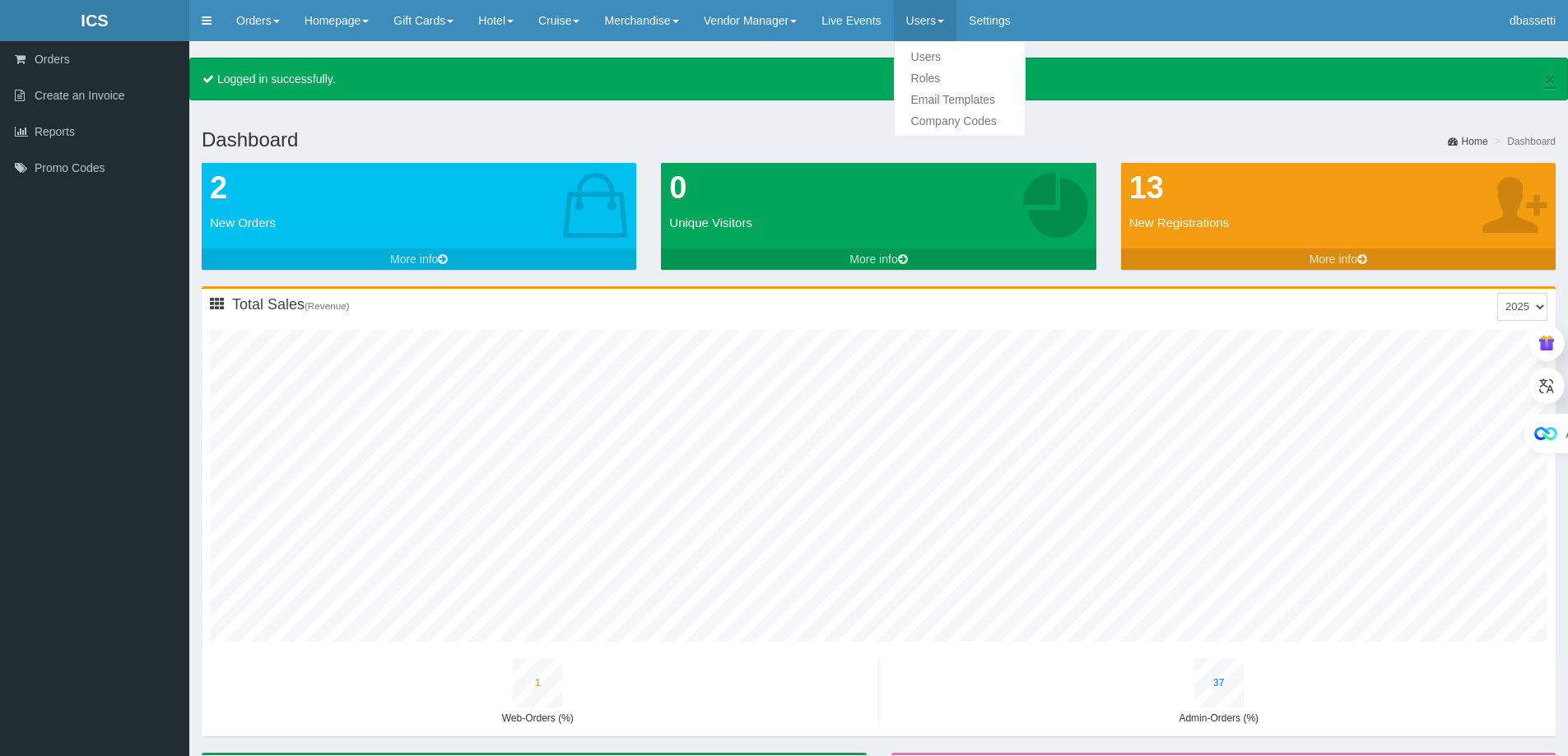
type input "18"
type input "2"
type input "42"
type input "1"
type input "46"
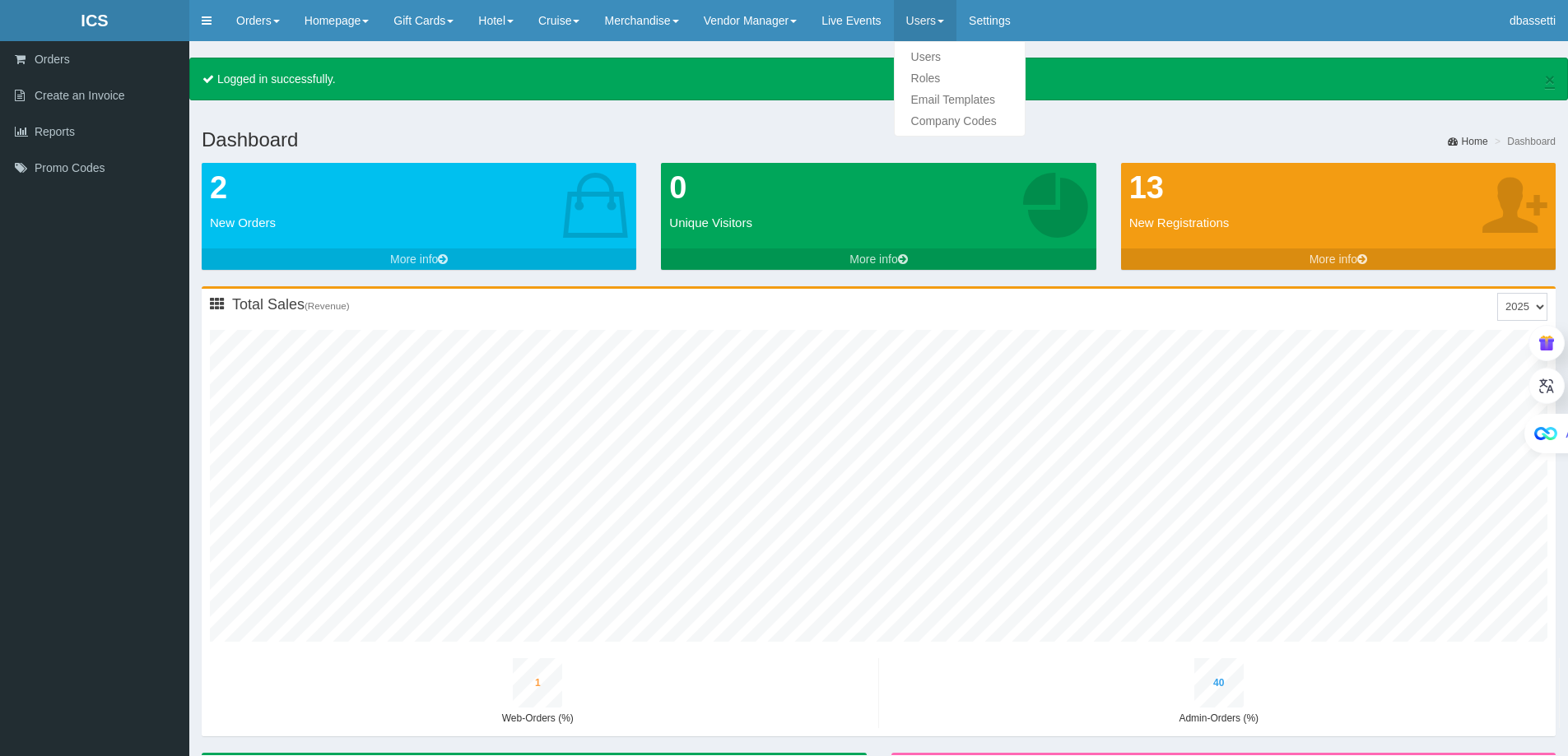
type input "4"
type input "19"
type input "2"
type input "45"
type input "1"
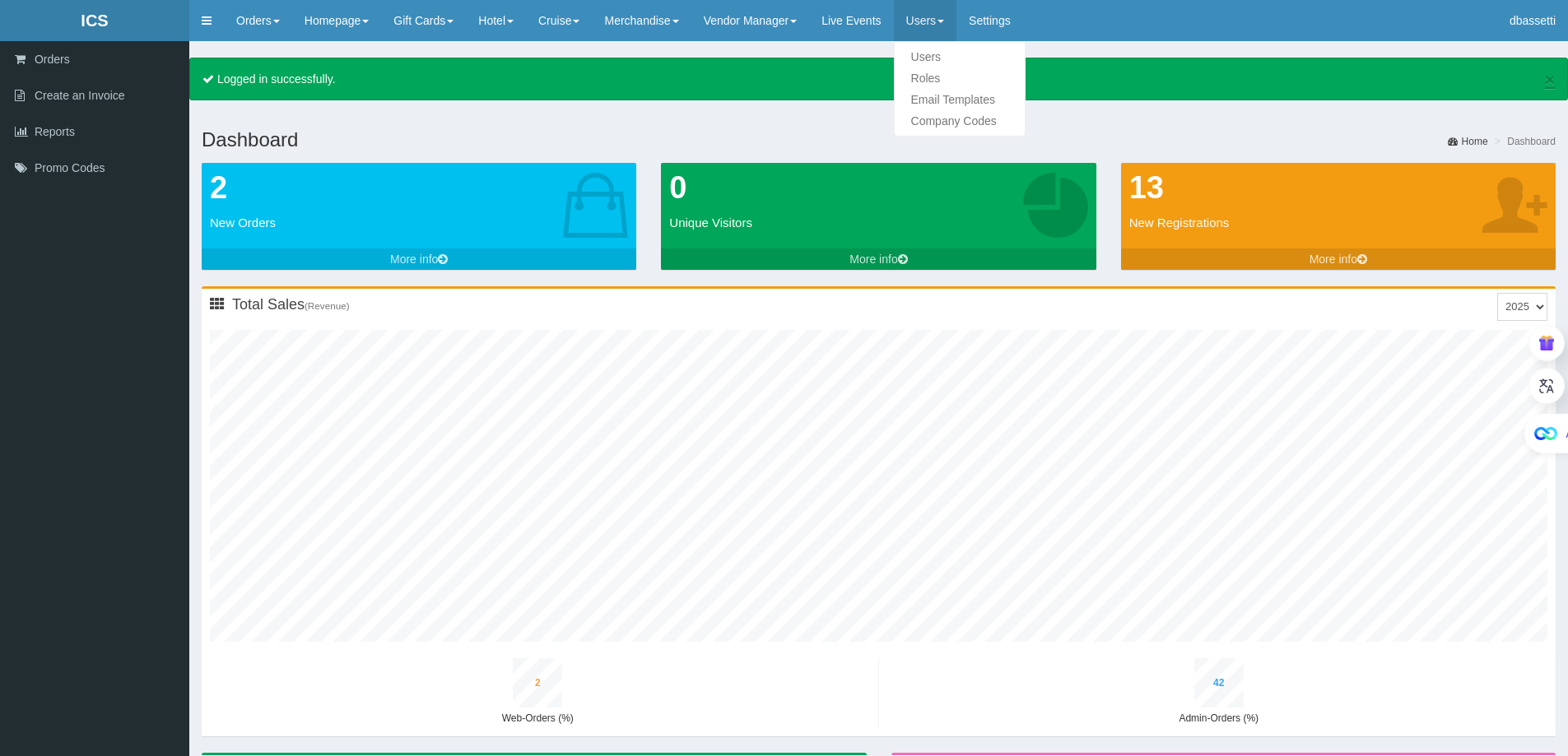
type input "48"
type input "4"
type input "21"
type input "2"
type input "47"
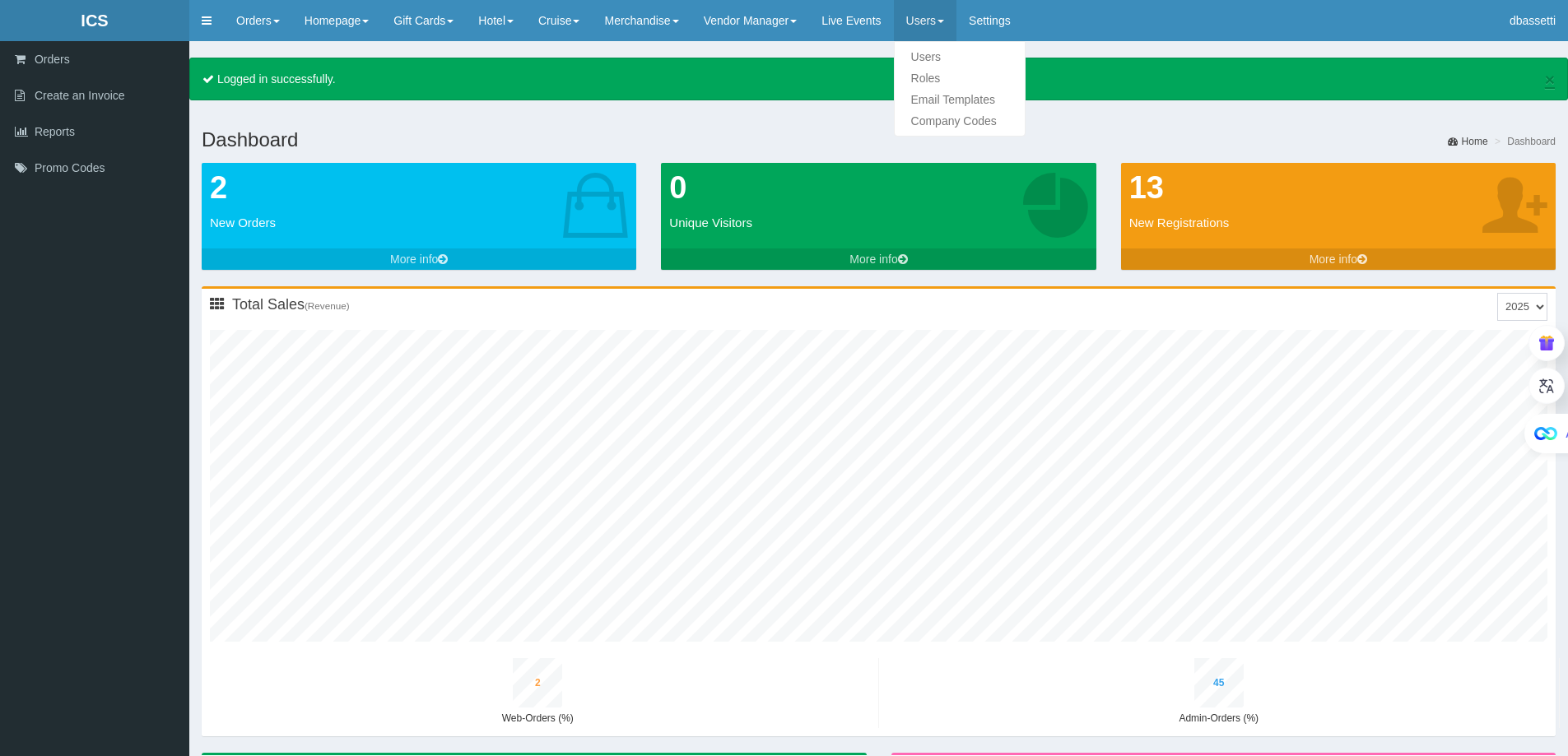
type input "1"
type input "51"
type input "4"
type input "23"
type input "2"
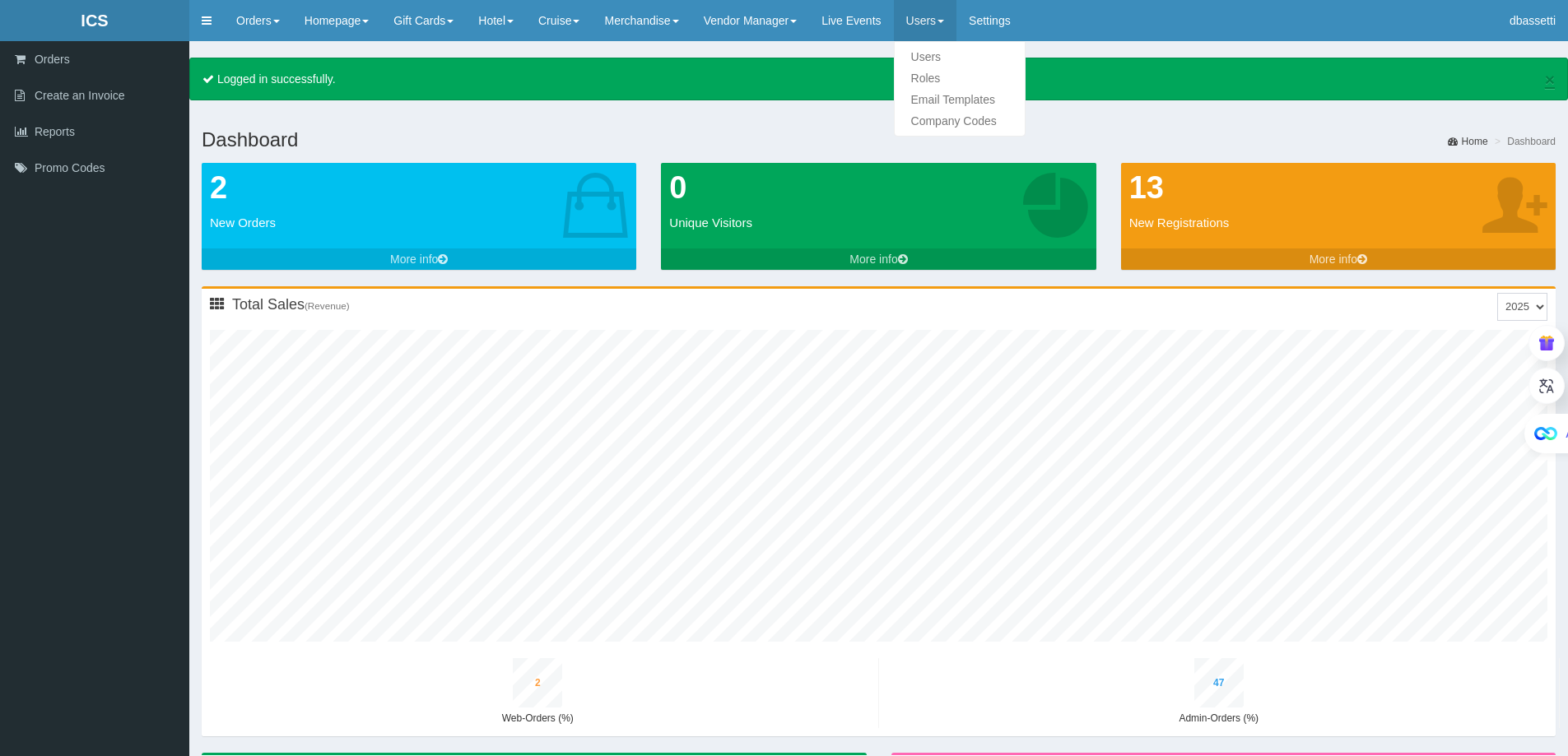
type input "50"
type input "1"
type input "53"
type input "5"
type input "25"
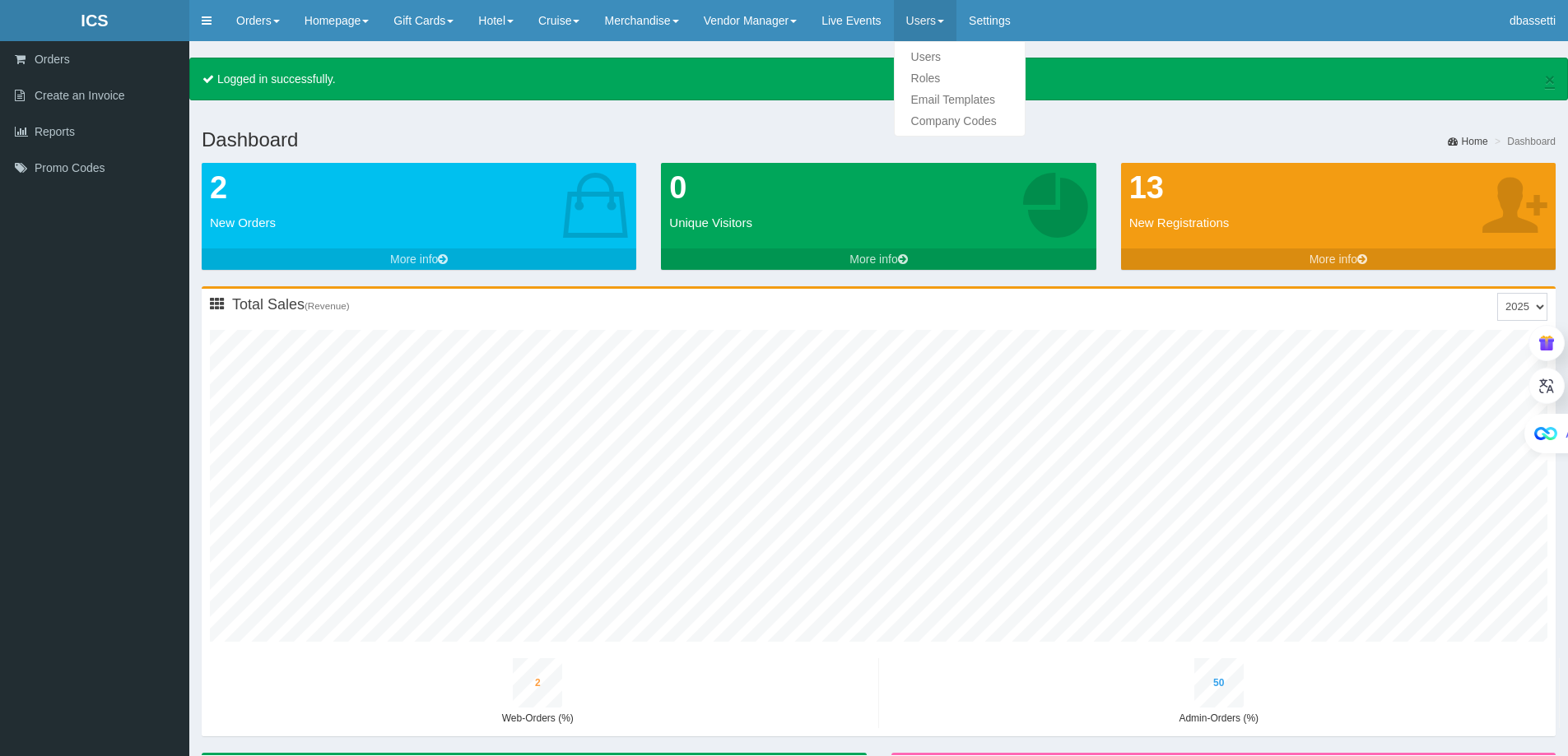
type input "2"
type input "52"
type input "1"
type input "56"
type input "5"
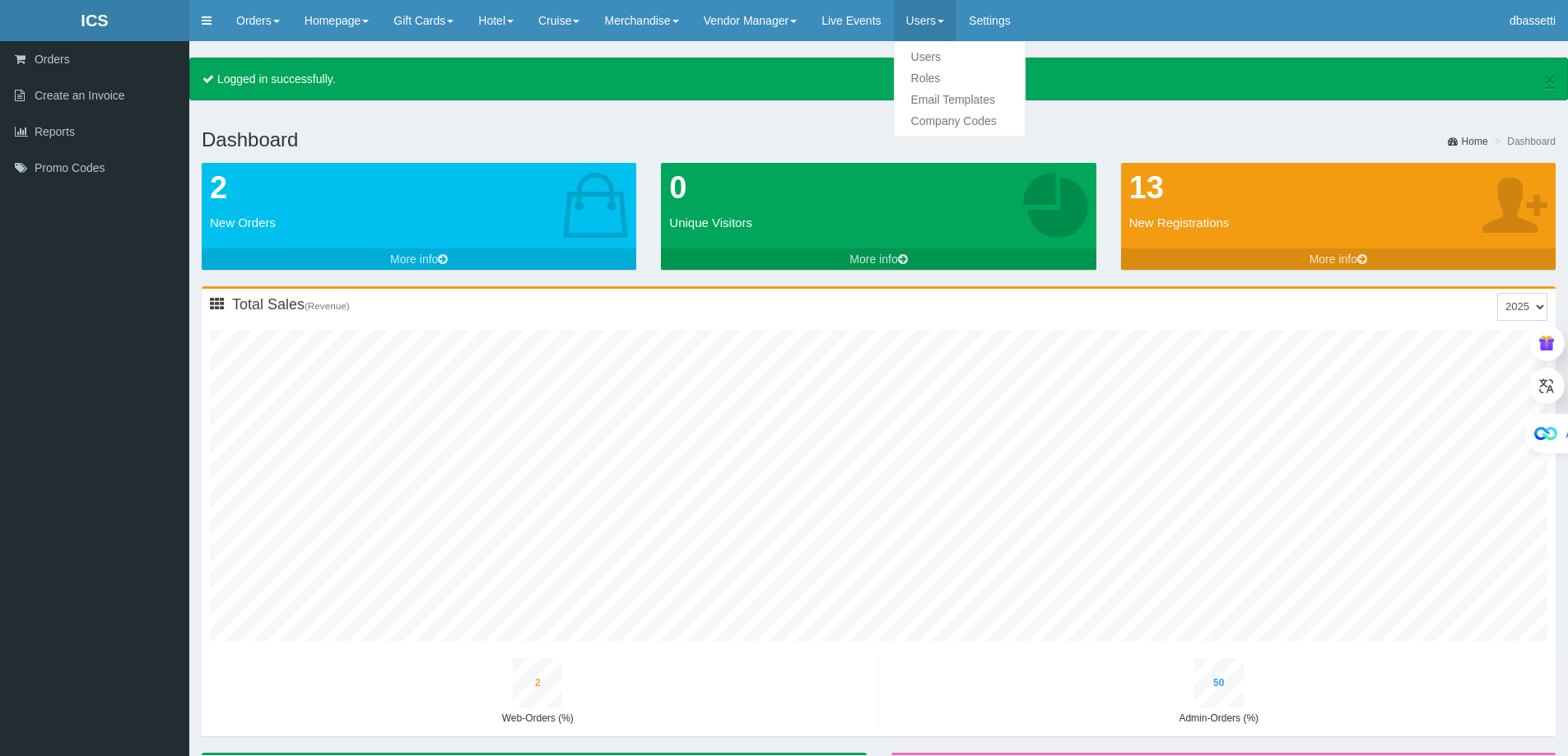
type input "27"
type input "2"
type input "55"
type input "1"
type input "58"
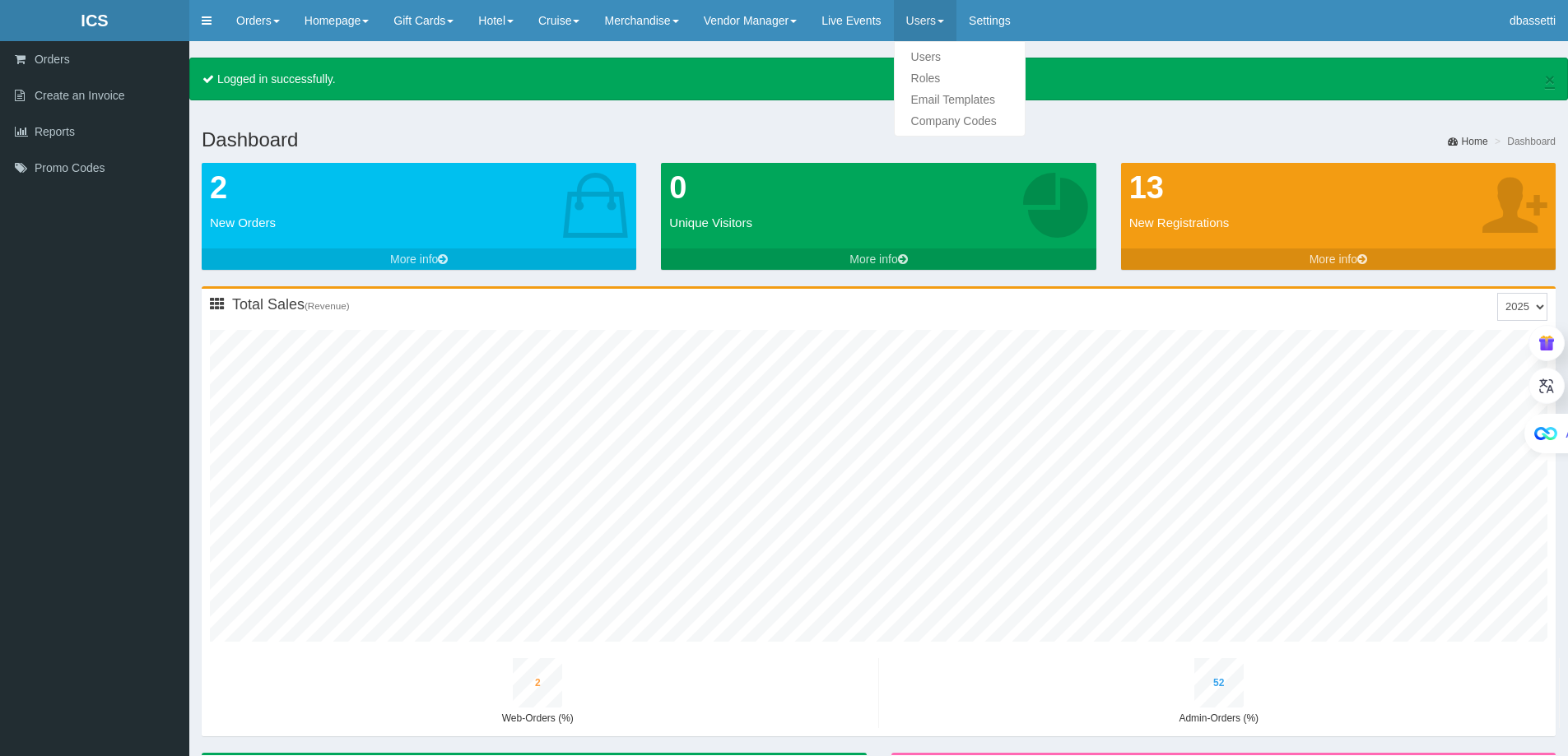
type input "6"
type input "29"
type input "2"
type input "57"
type input "1"
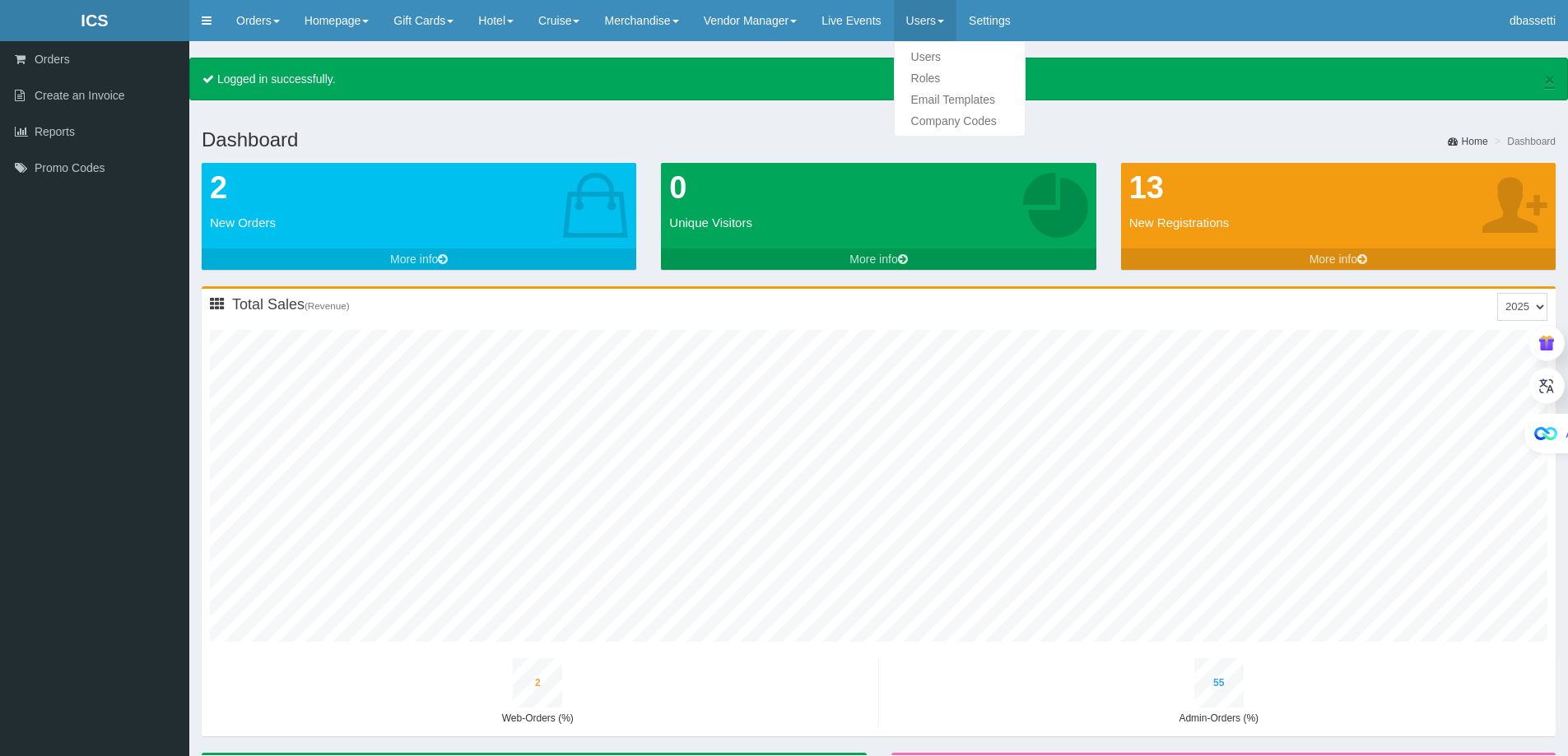
type input "61"
type input "6"
type input "31"
type input "2"
type input "60"
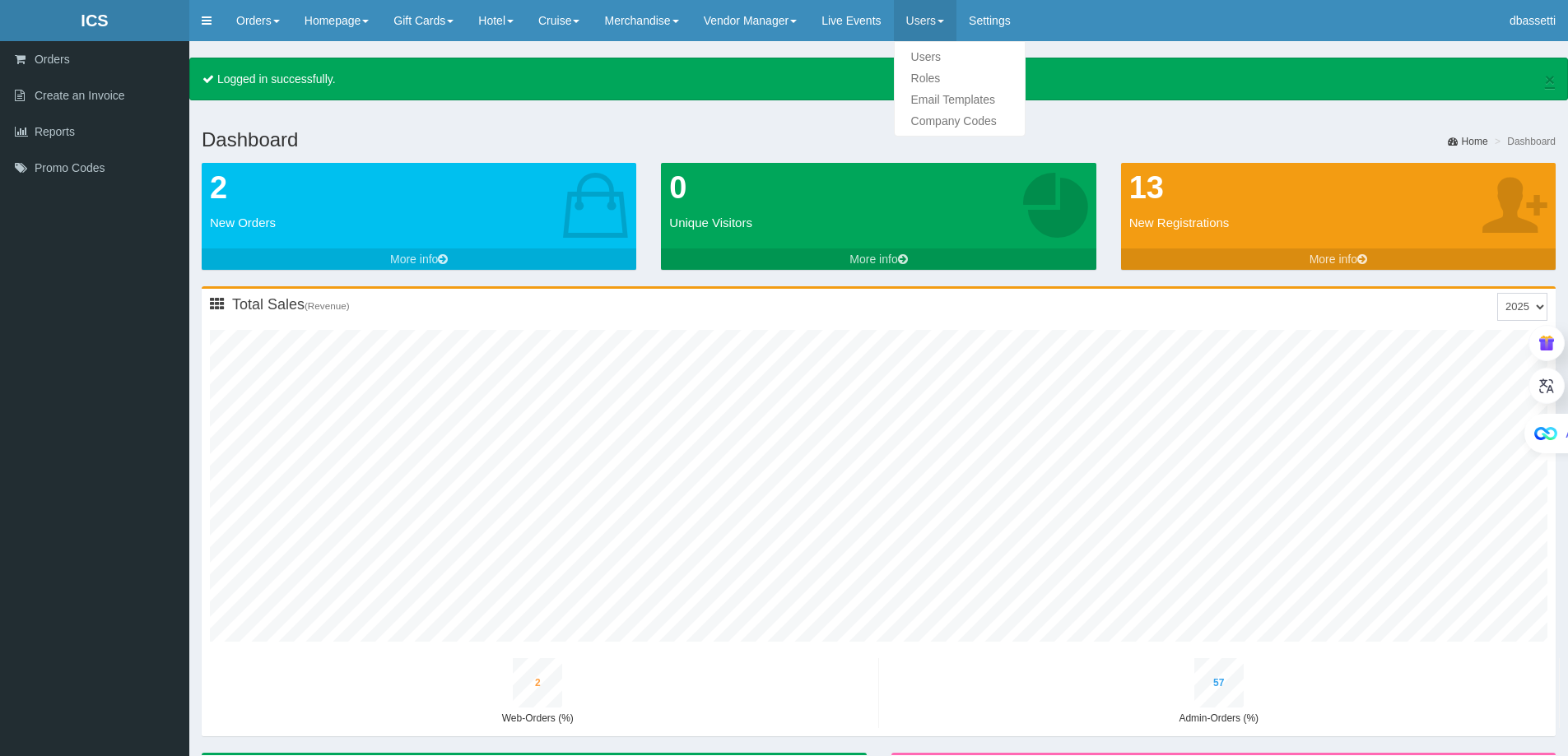
type input "1"
type input "63"
type input "6"
type input "34"
type input "2"
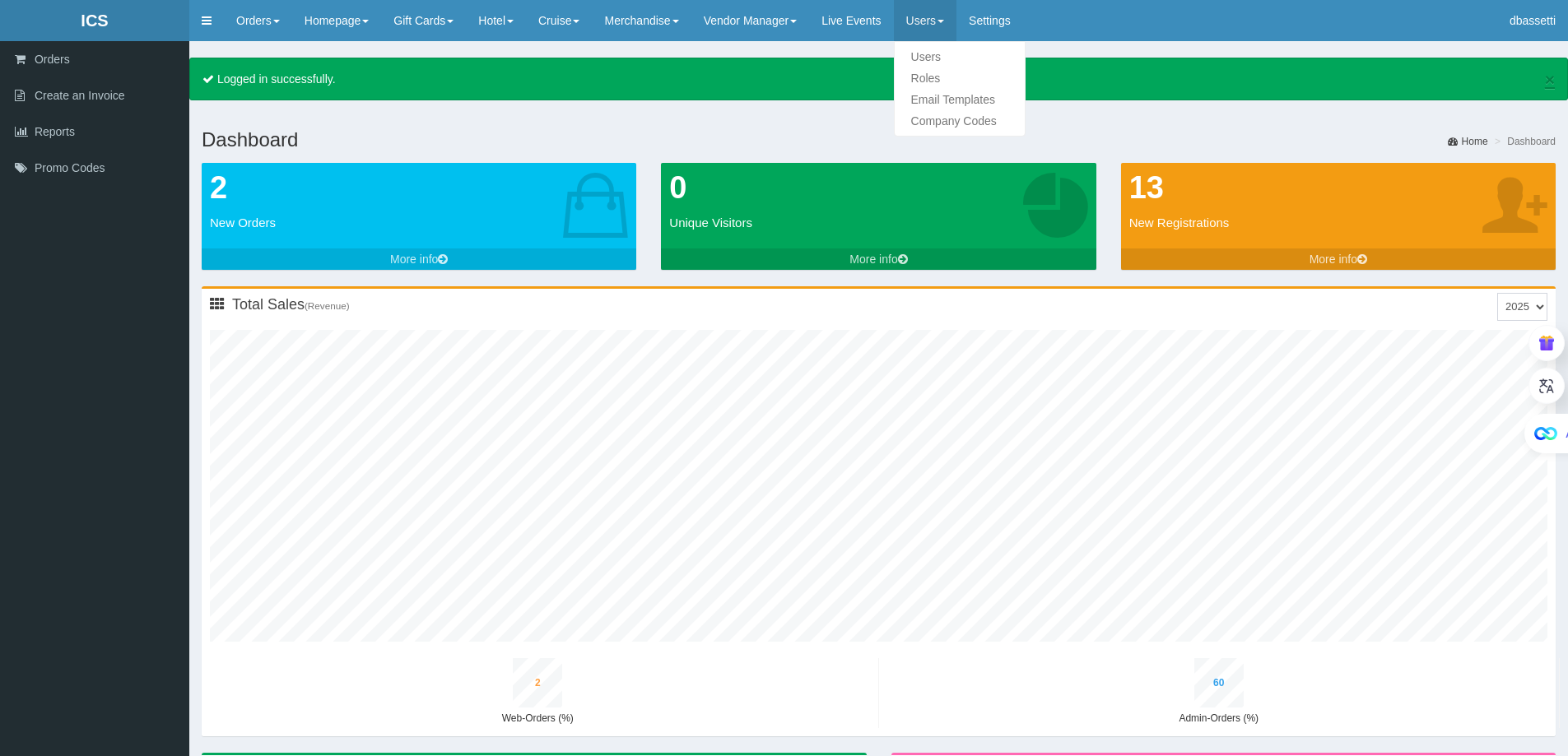
type input "62"
type input "1"
type input "66"
type input "7"
type input "36"
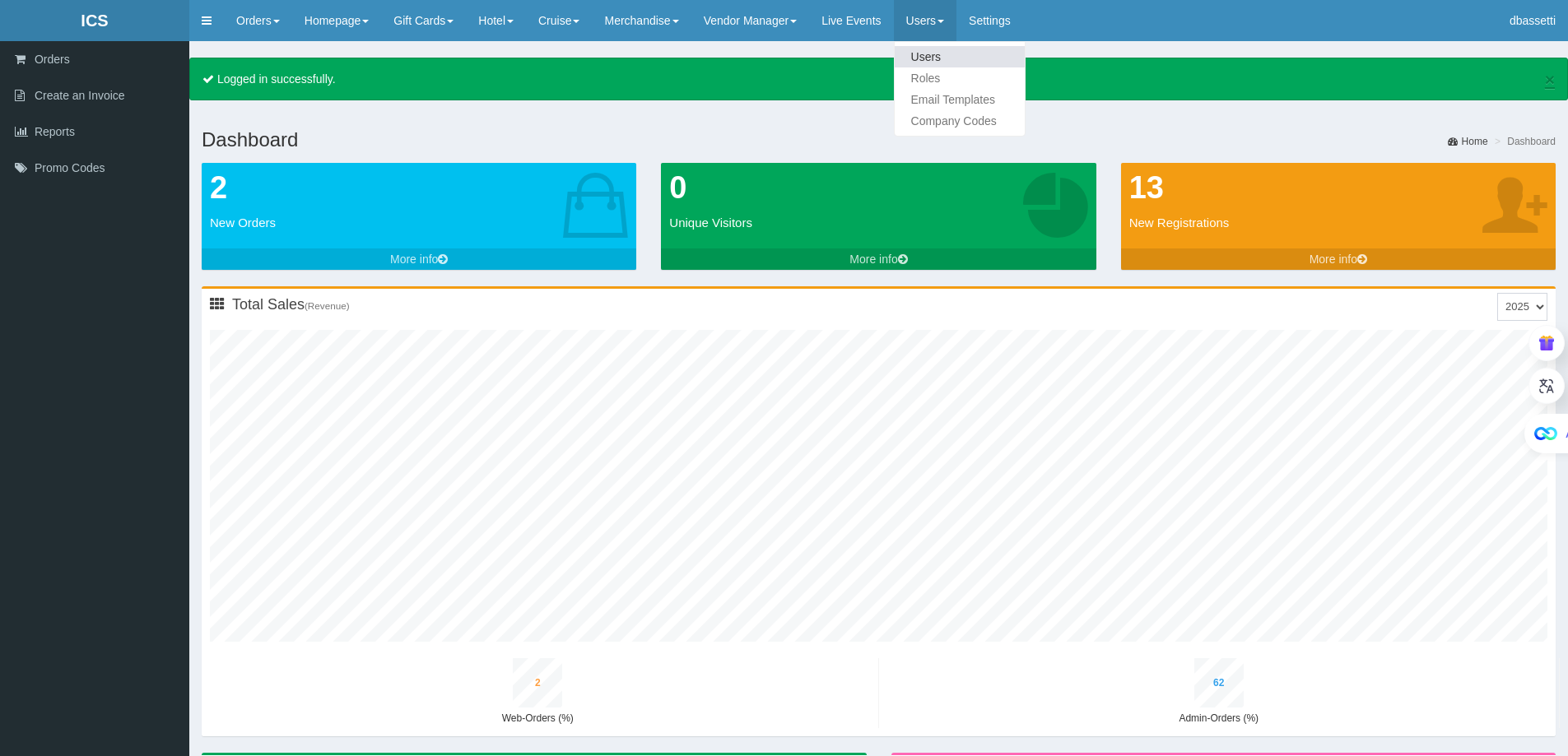
type input "2"
type input "65"
type input "2"
type input "68"
type input "7"
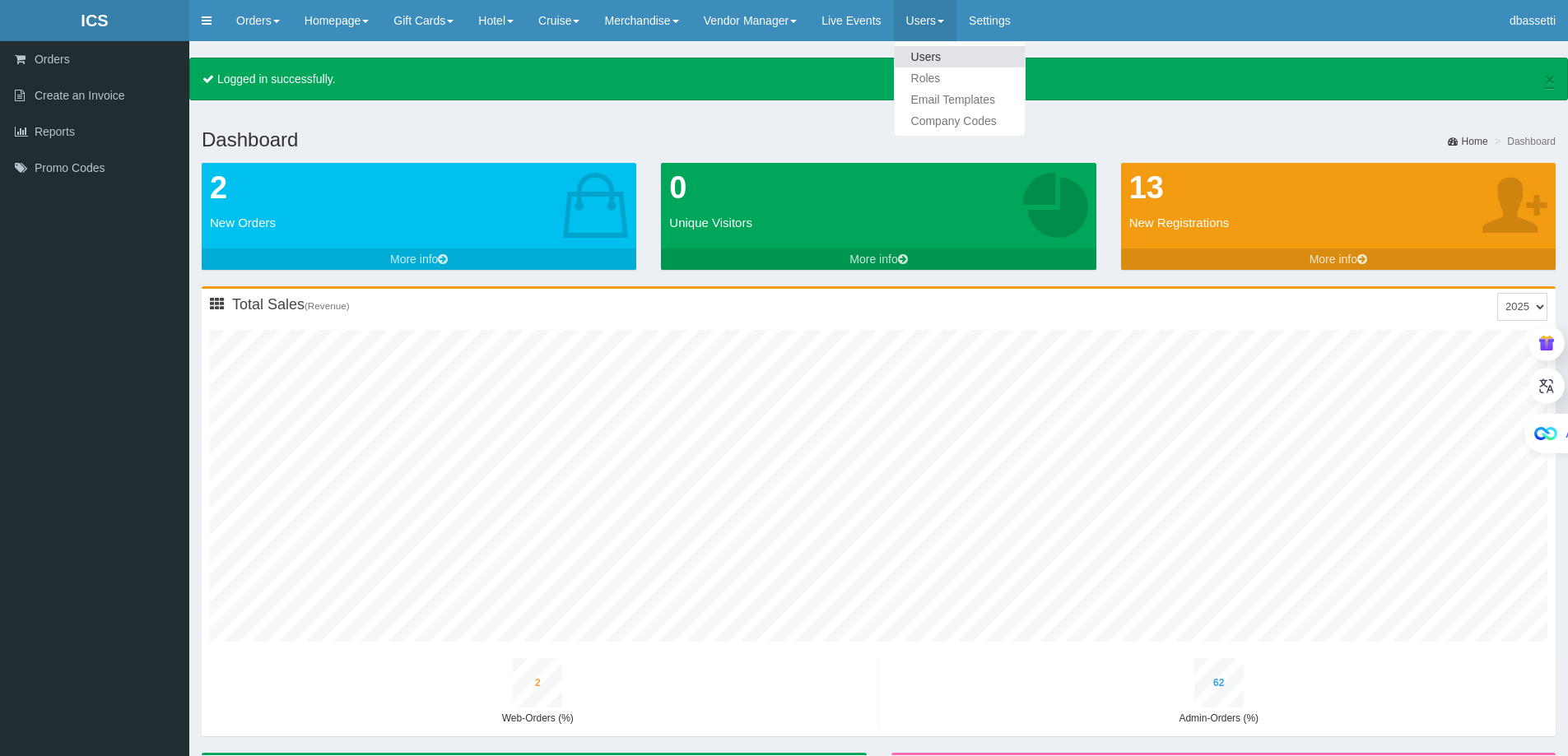
type input "38"
type input "2"
type input "67"
type input "2"
type input "70"
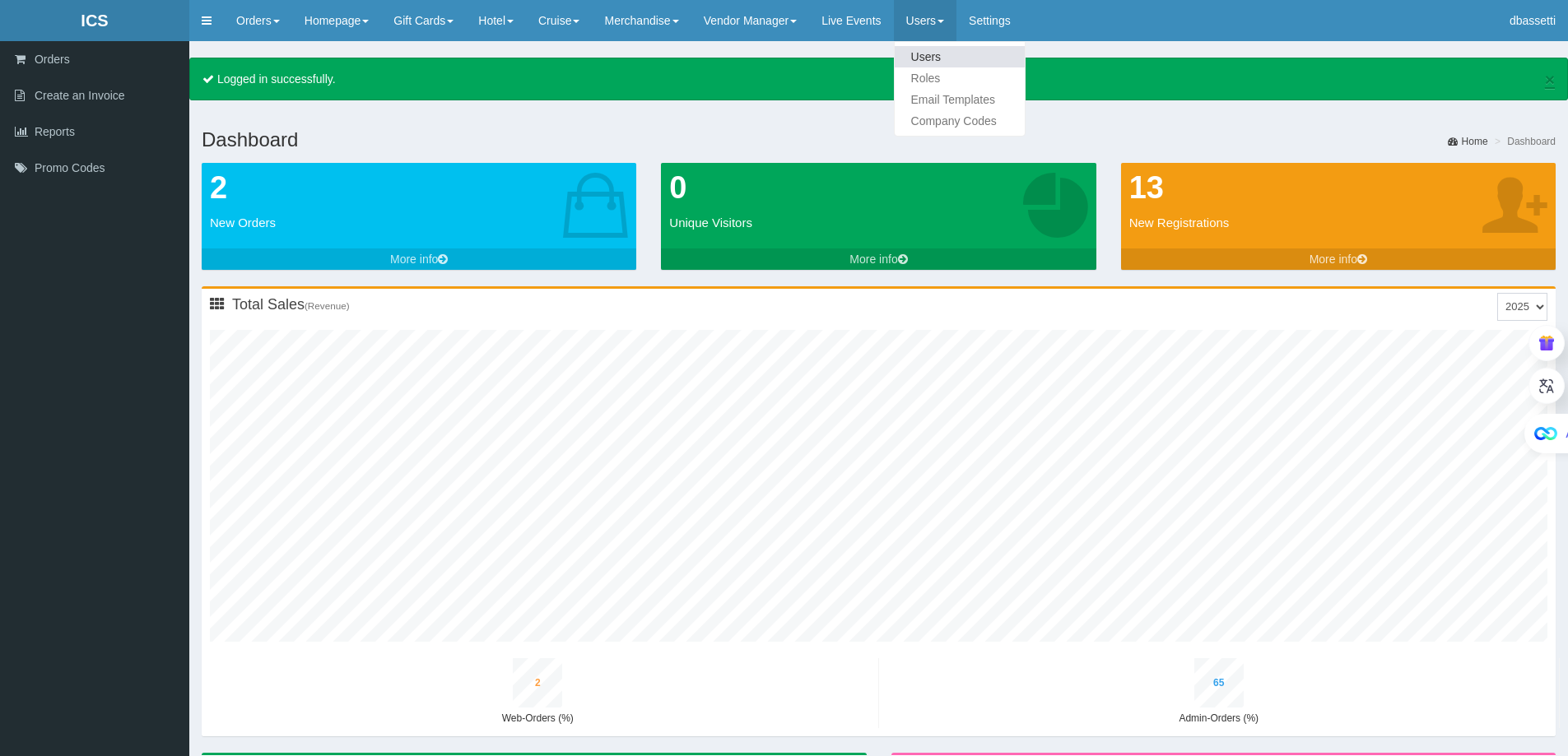
type input "8"
type input "40"
type input "3"
type input "69"
type input "2"
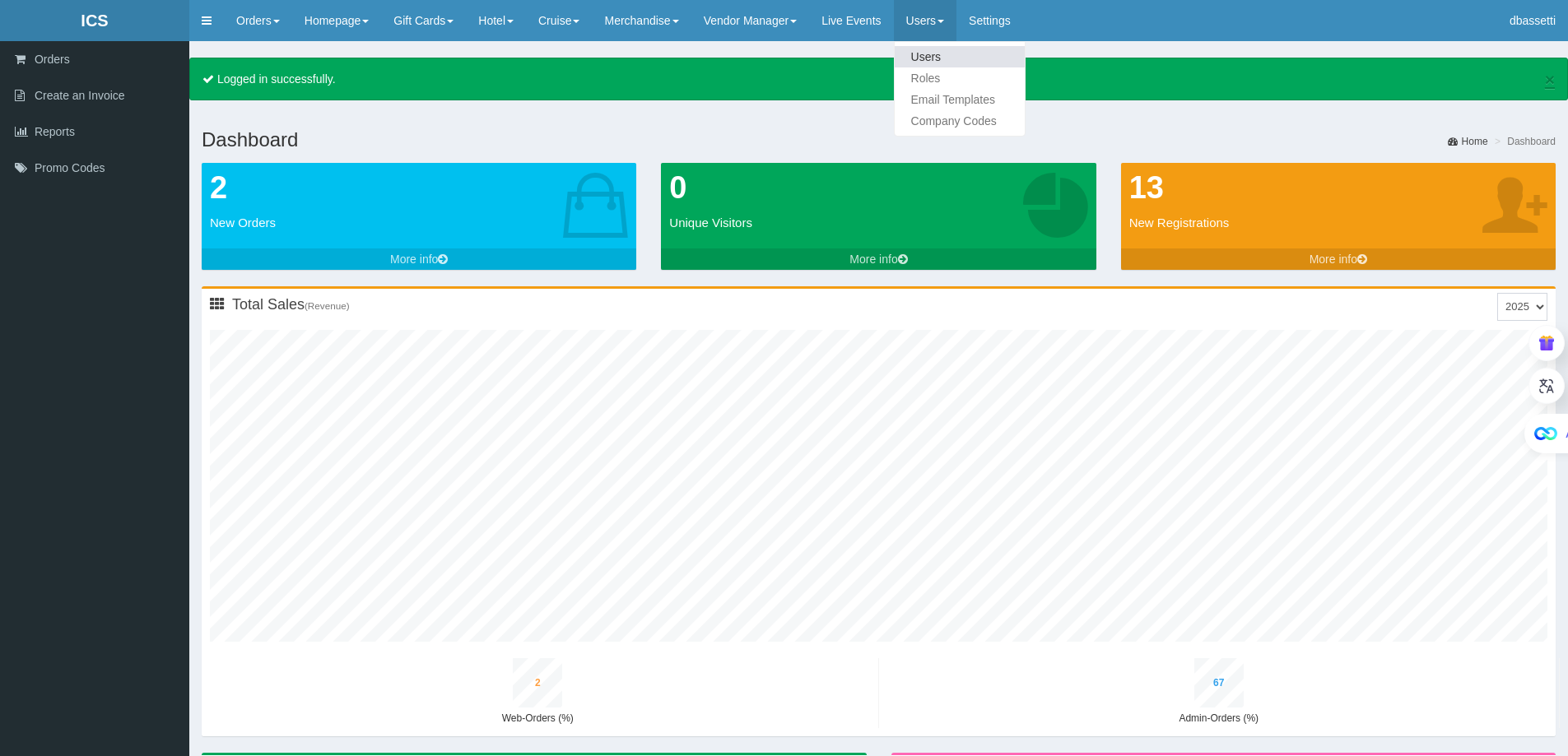
type input "73"
type input "8"
type input "42"
type input "3"
type input "71"
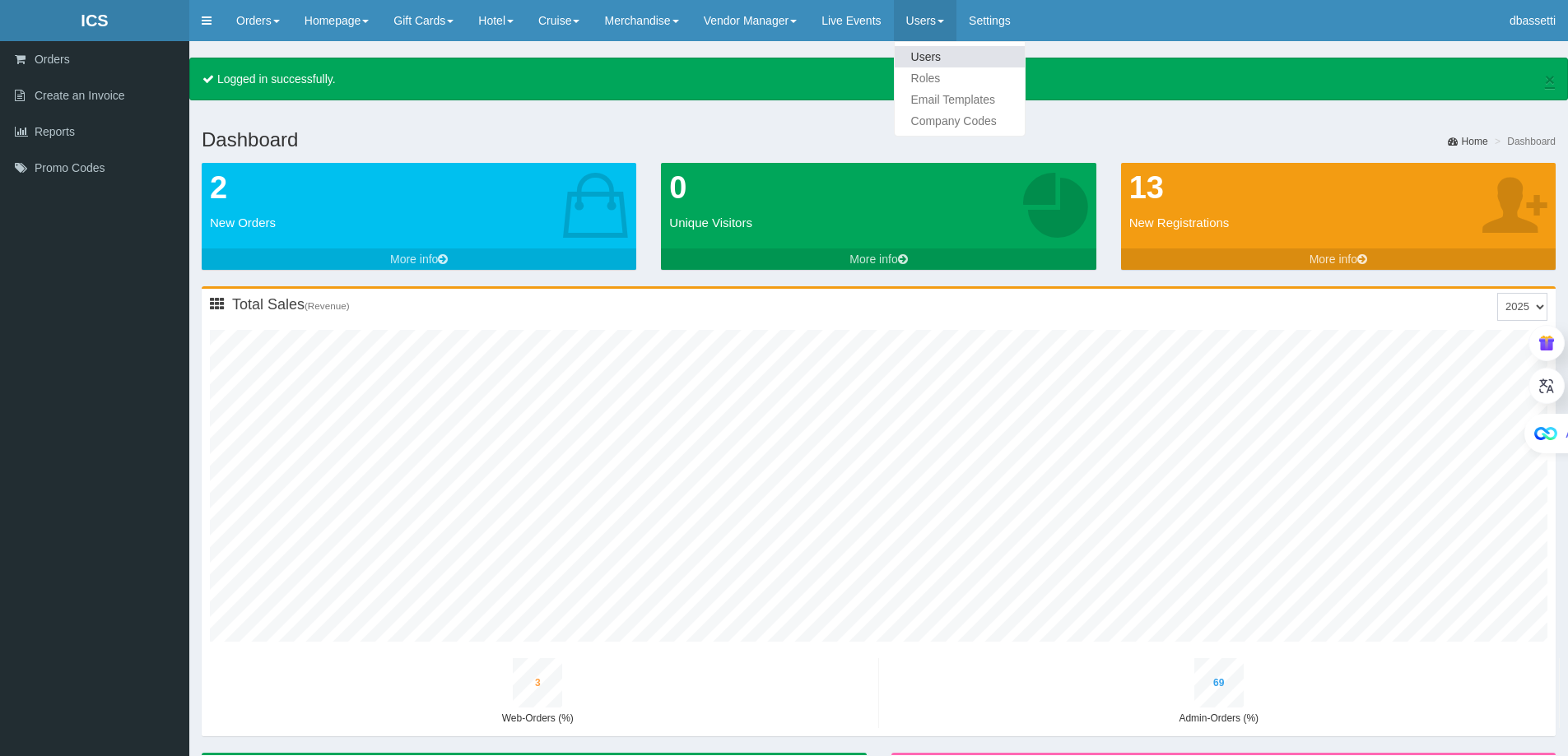
type input "2"
type input "75"
type input "8"
type input "44"
type input "3"
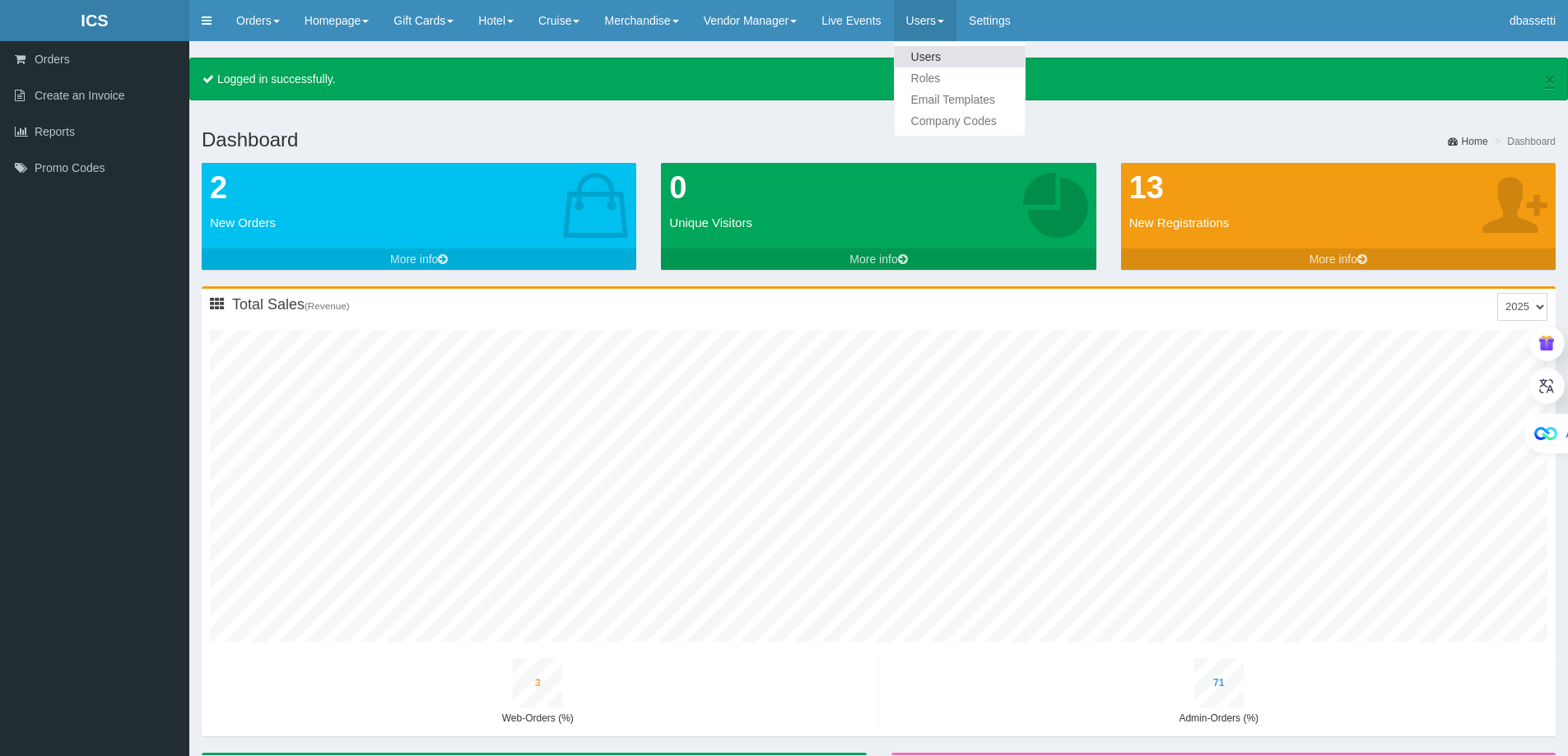
type input "74"
click at [946, 61] on link "Users" at bounding box center [960, 57] width 131 height 22
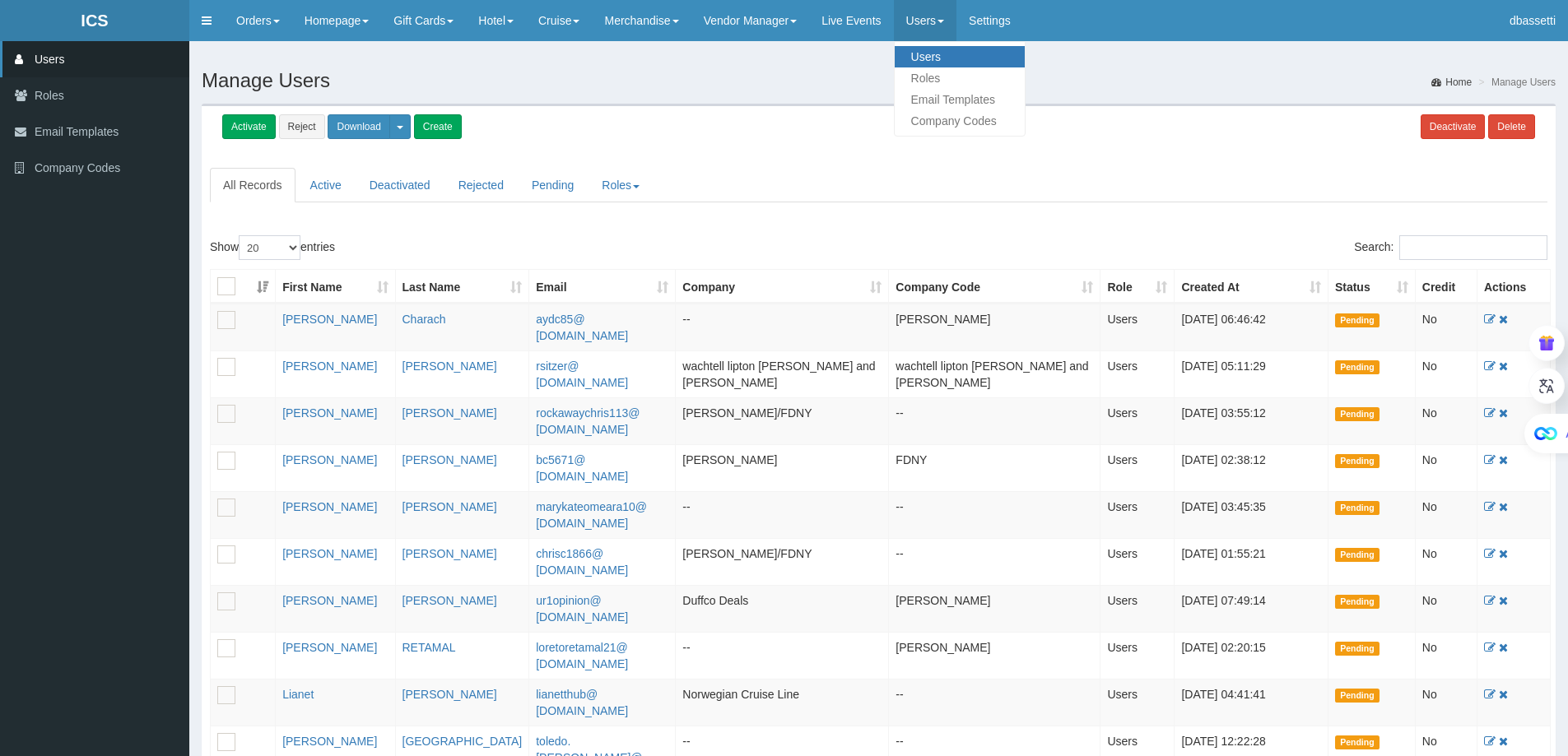
click at [947, 60] on link "Users" at bounding box center [960, 57] width 131 height 22
click at [1439, 252] on input "Search:" at bounding box center [1473, 247] width 148 height 25
paste input "[PERSON_NAME]"
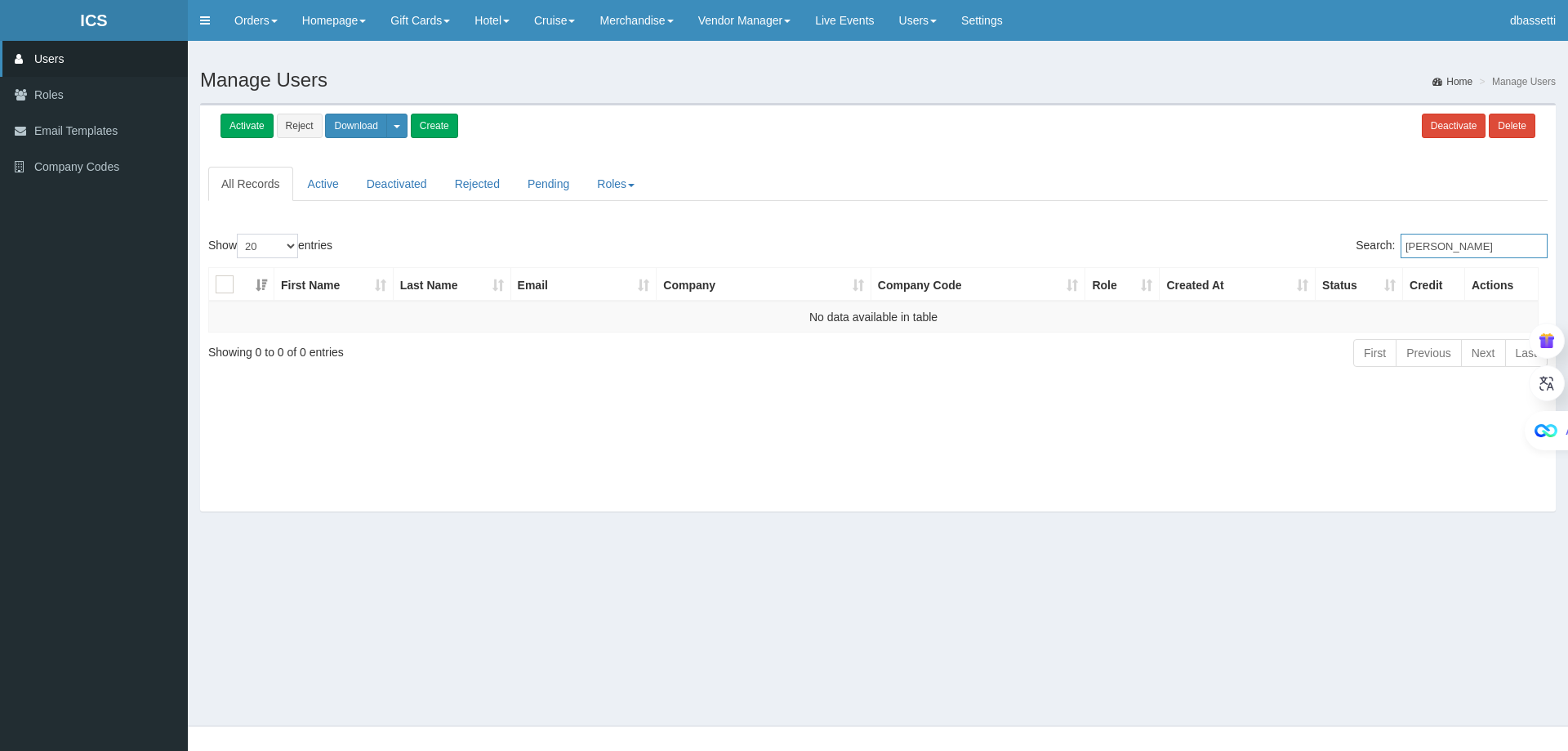
drag, startPoint x: 1447, startPoint y: 244, endPoint x: 1333, endPoint y: 261, distance: 115.3
click at [1342, 259] on div "Search: [PERSON_NAME]" at bounding box center [1219, 247] width 657 height 28
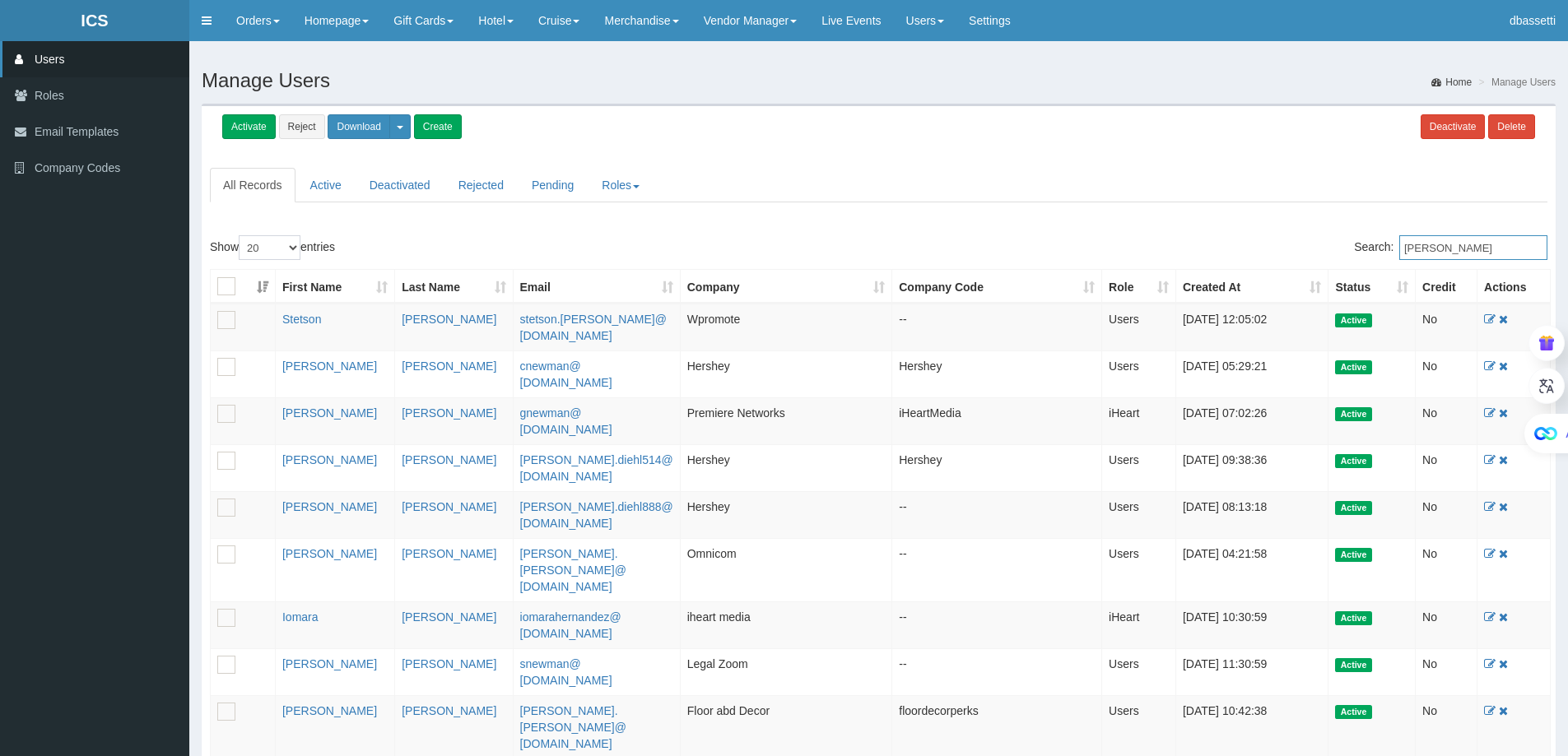
type input "Newman"
click at [257, 60] on link "Orders" at bounding box center [290, 57] width 131 height 22
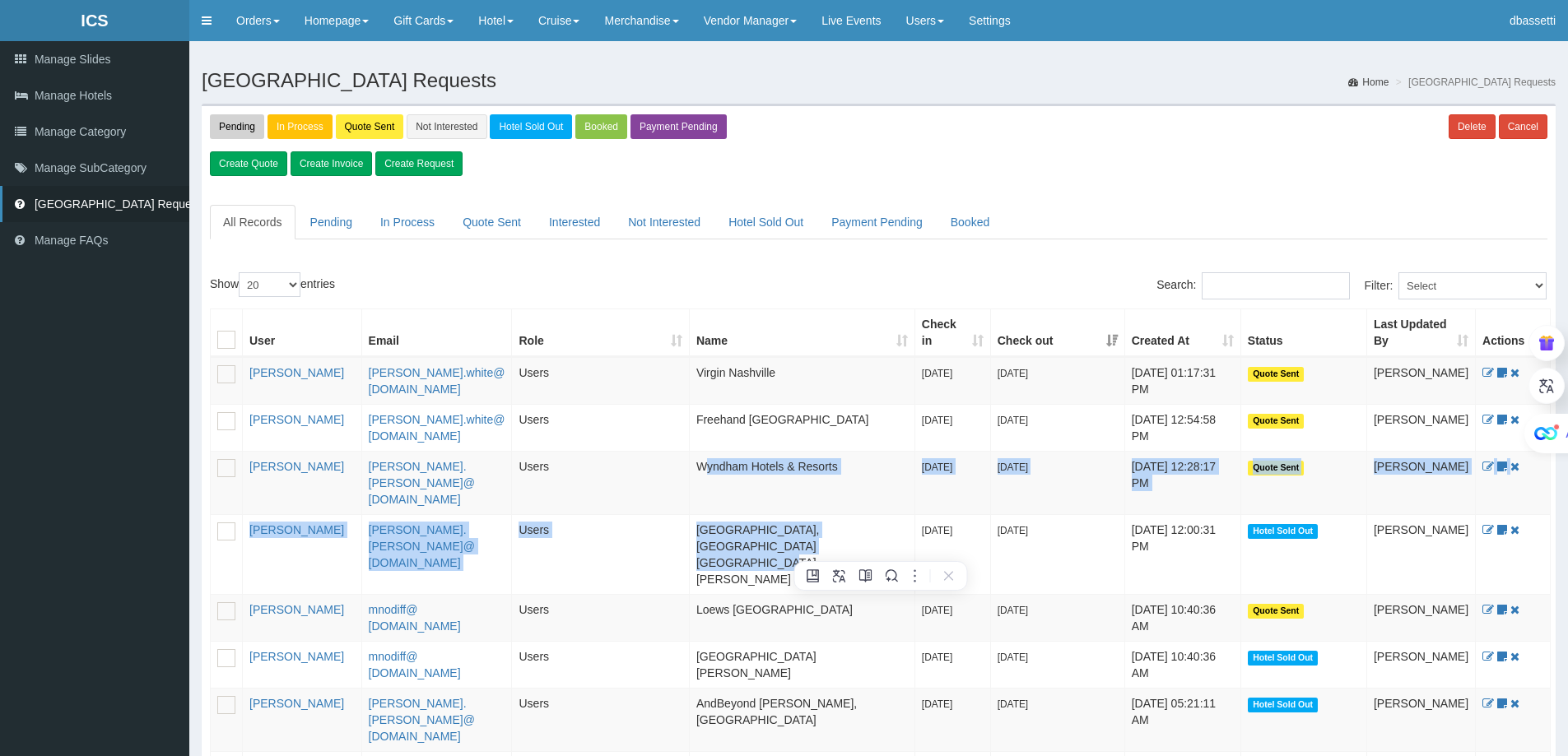
click at [705, 498] on td "Wyndham Hotels & Resorts" at bounding box center [803, 482] width 225 height 63
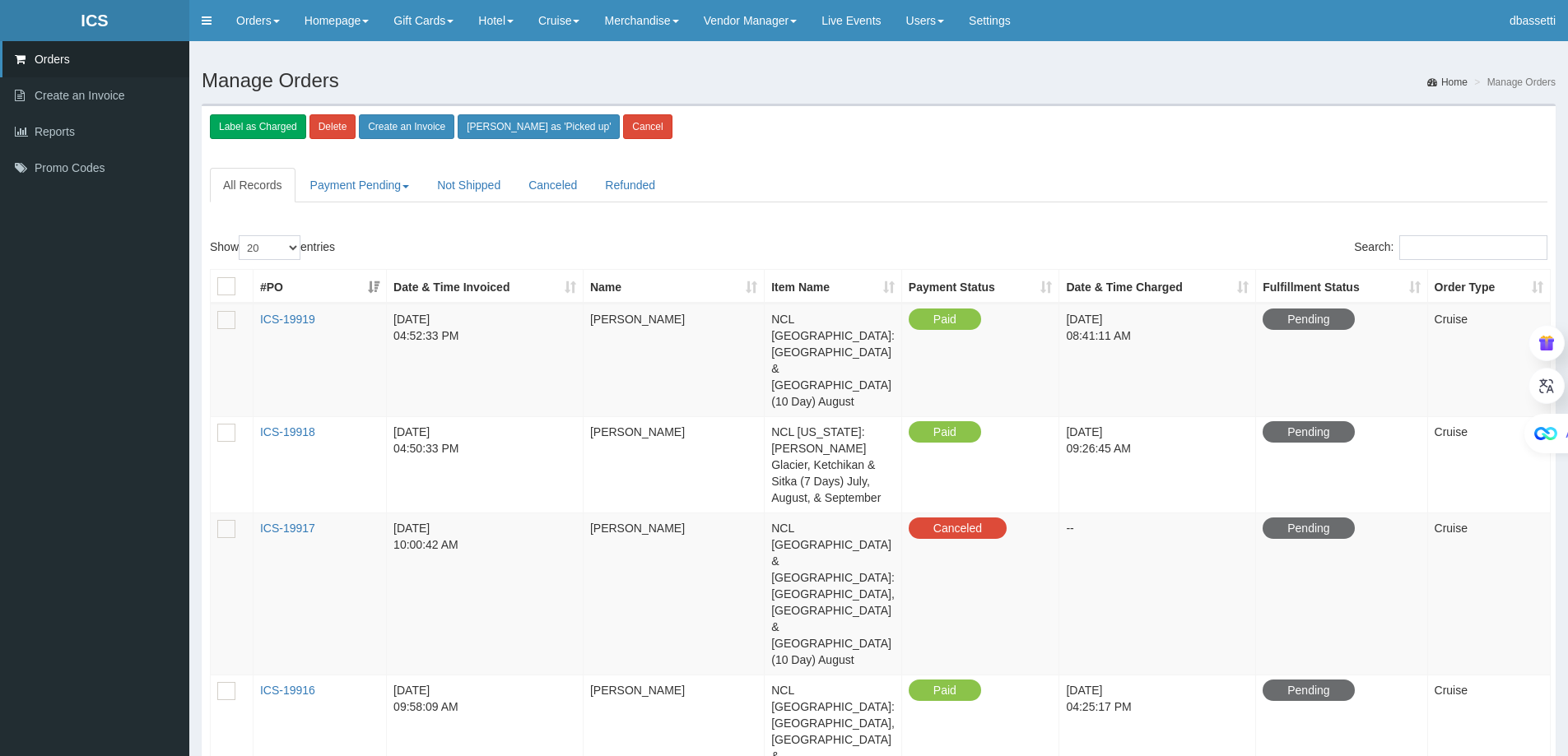
click at [830, 167] on div at bounding box center [878, 159] width 1338 height 17
